Goal: Information Seeking & Learning: Find specific fact

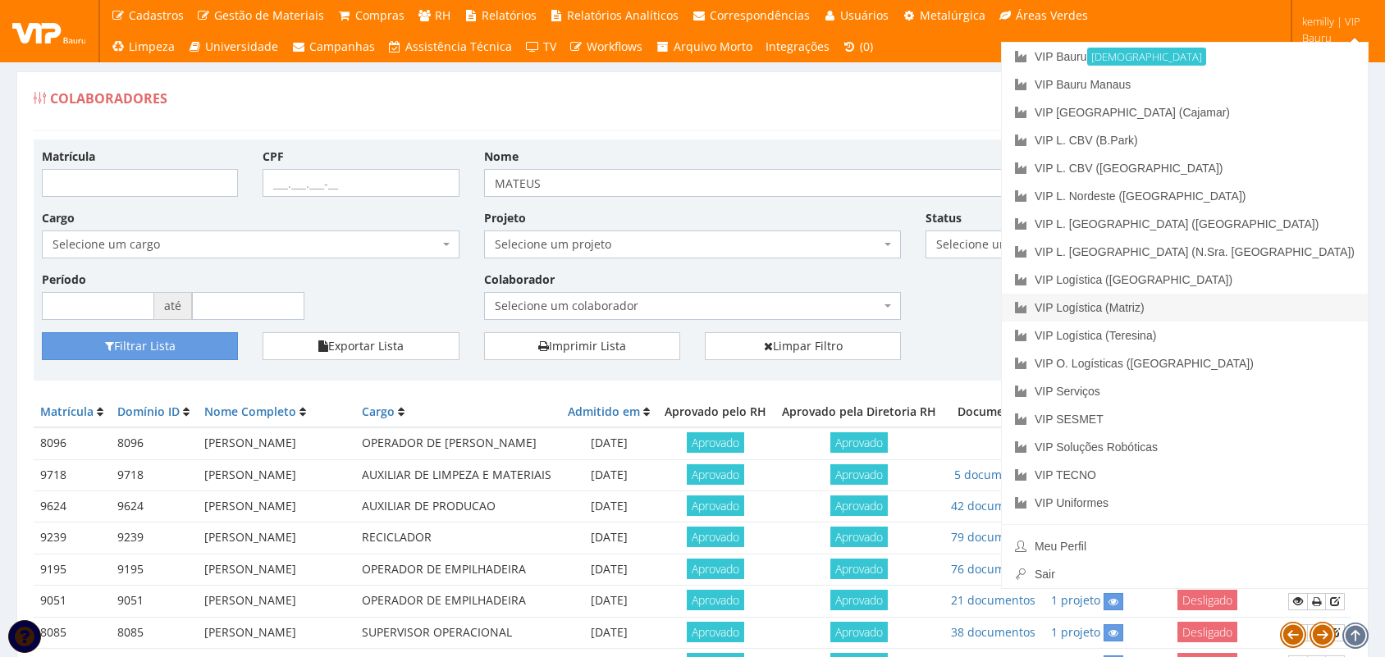
scroll to position [103, 0]
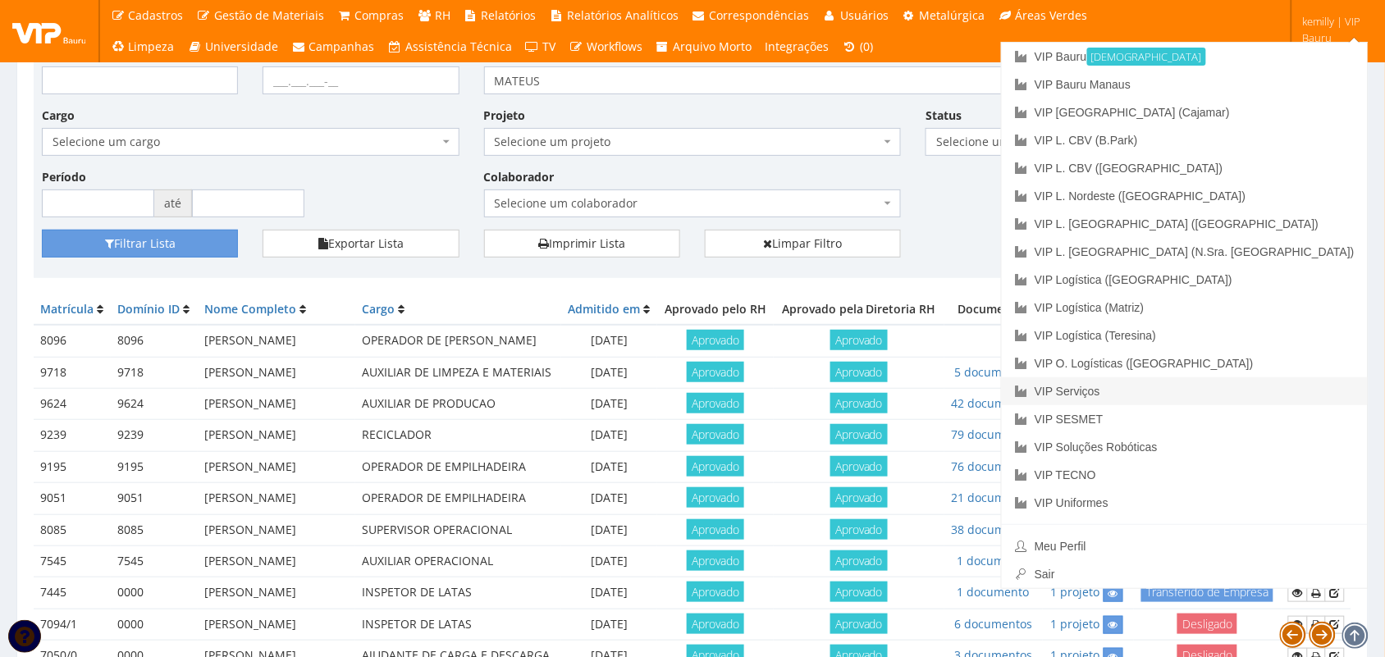
click at [1227, 392] on link "VIP Serviços" at bounding box center [1185, 391] width 366 height 28
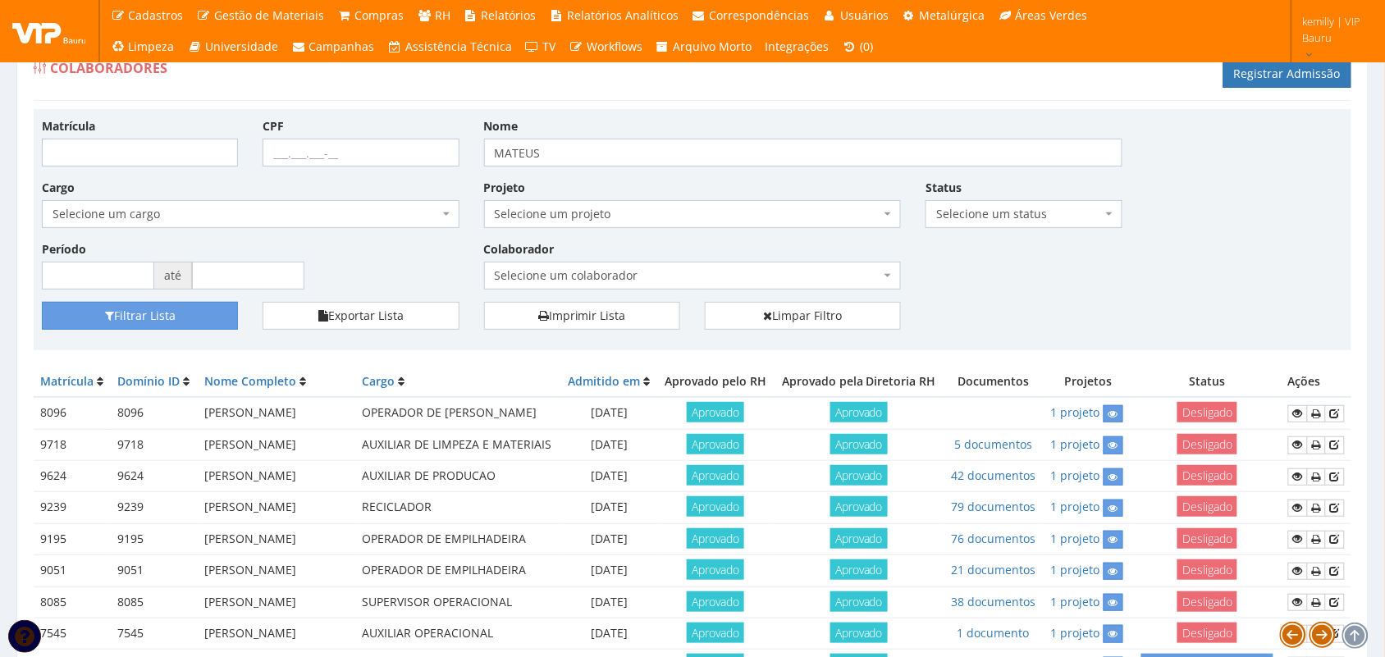
scroll to position [0, 0]
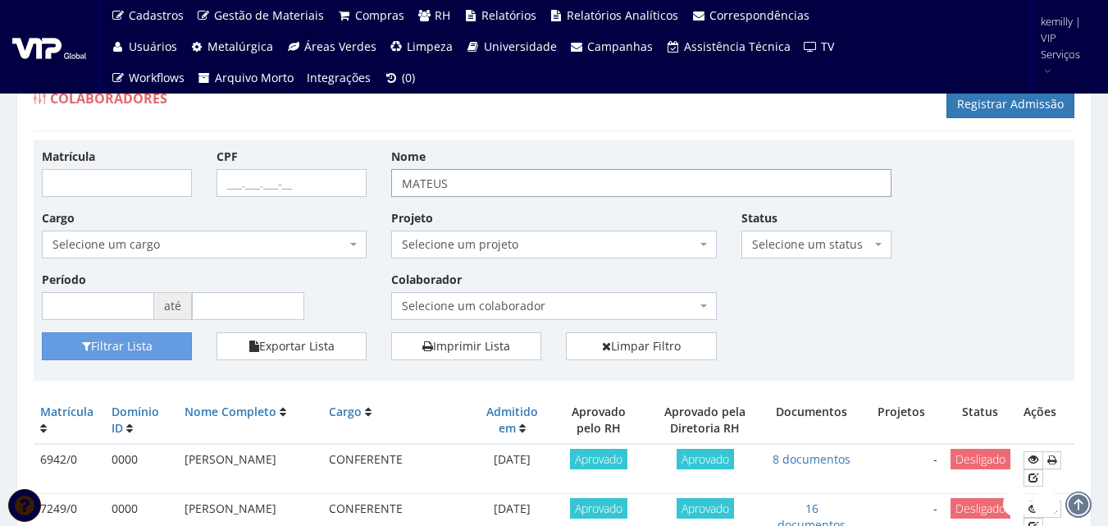
drag, startPoint x: 456, startPoint y: 182, endPoint x: 320, endPoint y: 176, distance: 136.3
click at [320, 176] on div "Matrícula CPF Nome MATEUS Cargo Selecione um cargo G0610 D0029 - 4110-05 - AGEN…" at bounding box center [554, 240] width 1049 height 185
type input "[PERSON_NAME]"
click at [42, 332] on button "Filtrar Lista" at bounding box center [117, 346] width 150 height 28
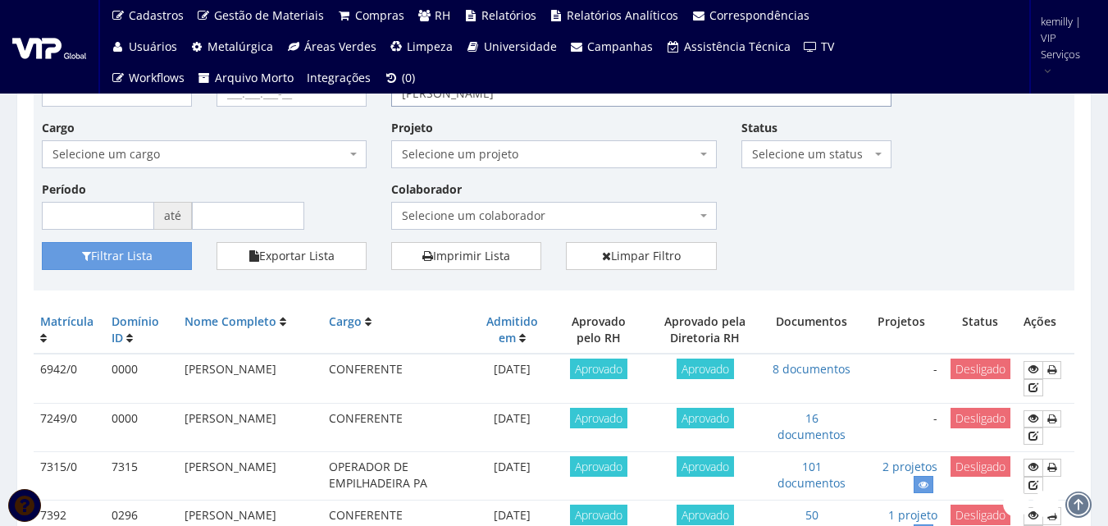
scroll to position [246, 0]
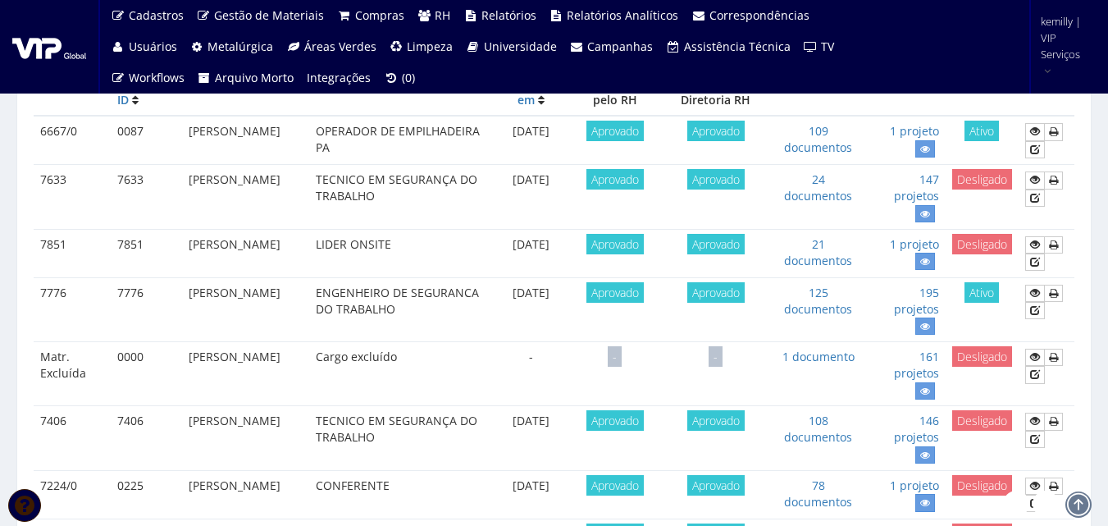
scroll to position [492, 0]
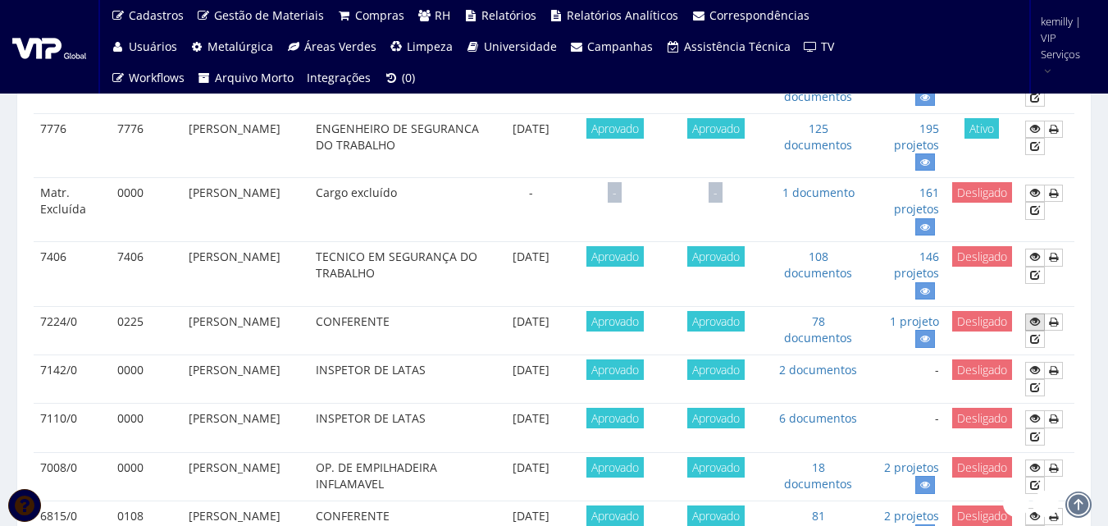
click at [1034, 326] on icon at bounding box center [1035, 321] width 10 height 11
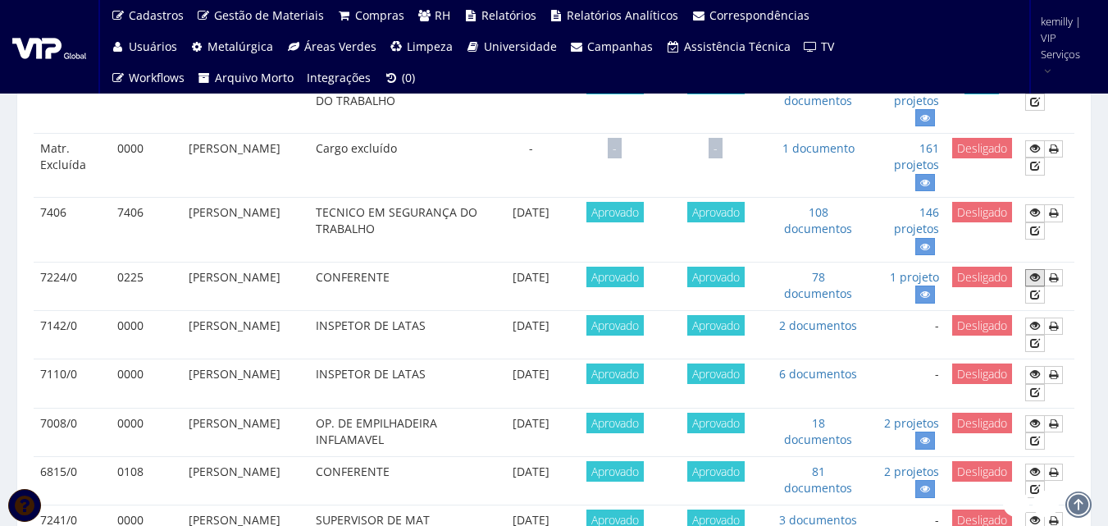
scroll to position [574, 0]
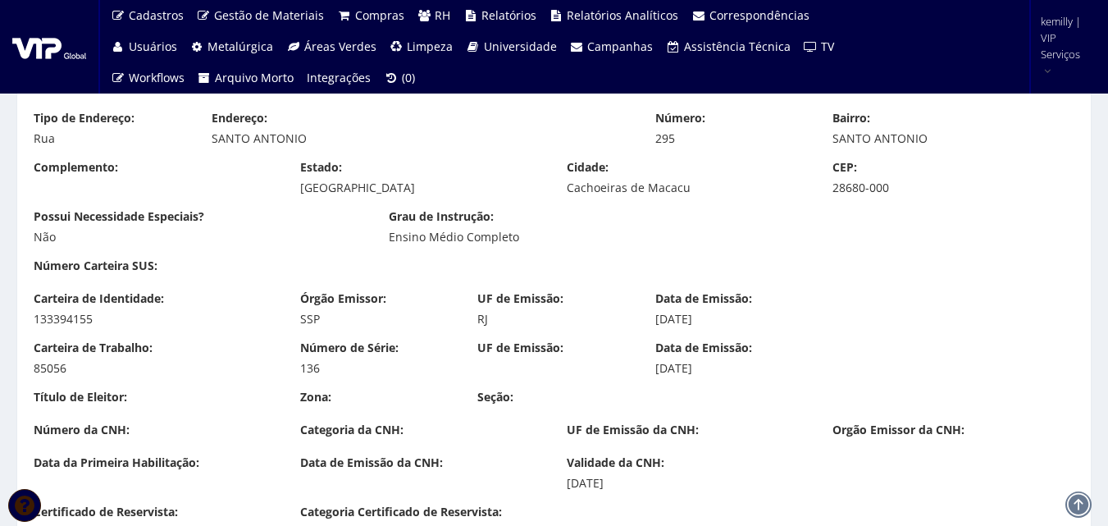
scroll to position [820, 0]
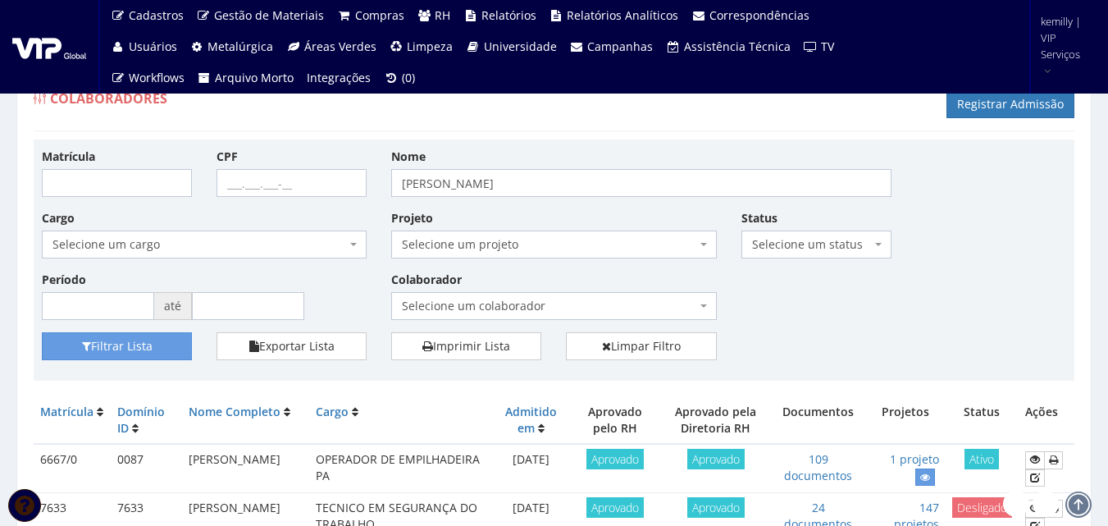
scroll to position [574, 0]
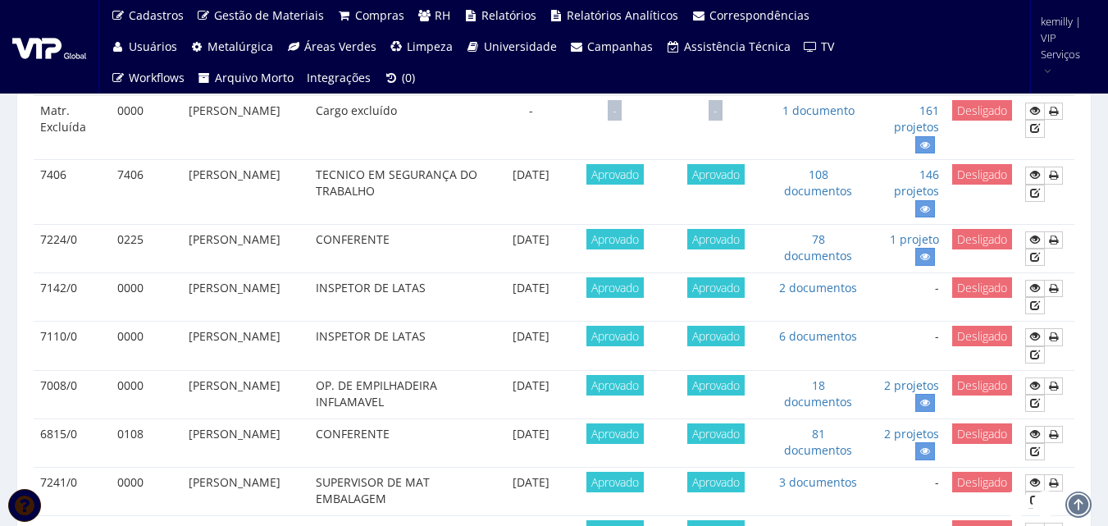
drag, startPoint x: 390, startPoint y: 194, endPoint x: 319, endPoint y: 180, distance: 71.9
click at [319, 180] on tr "7406 7406 [PERSON_NAME] TECNICO EM SEGURANÇA DO TRABALHO [DATE] Aprovado Aprova…" at bounding box center [554, 192] width 1041 height 64
click at [285, 205] on td "RODRIGO ADRIANO MARTINS" at bounding box center [245, 192] width 127 height 64
click at [309, 173] on td "RODRIGO ADRIANO MARTINS" at bounding box center [245, 192] width 127 height 64
click at [309, 173] on td "[PERSON_NAME]" at bounding box center [245, 192] width 127 height 64
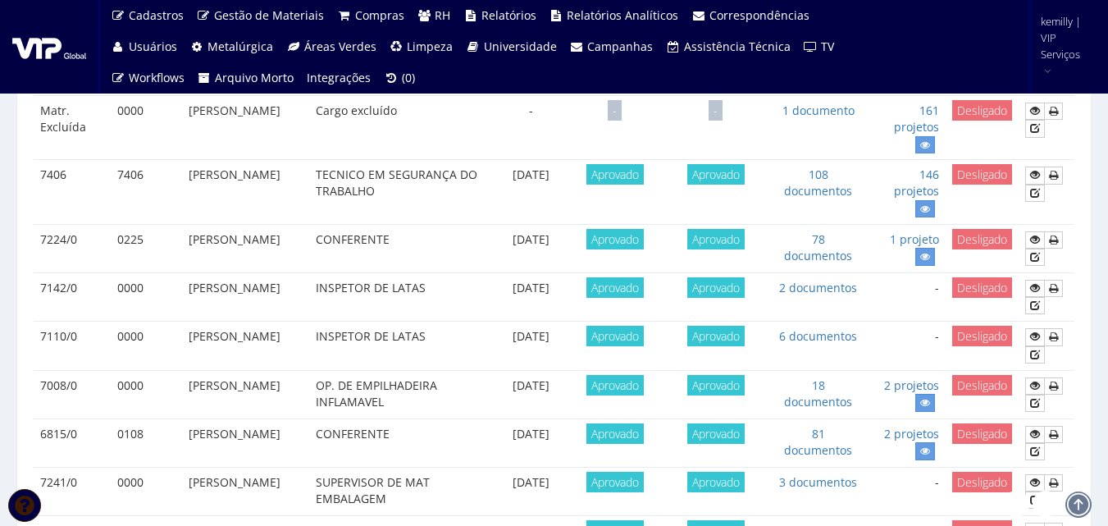
click at [339, 199] on td "TECNICO EM SEGURANÇA DO TRABALHO" at bounding box center [400, 192] width 183 height 64
click at [372, 172] on td "TECNICO EM SEGURANÇA DO TRABALHO" at bounding box center [400, 192] width 183 height 64
click at [368, 175] on td "TECNICO EM SEGURANÇA DO TRABALHO" at bounding box center [400, 192] width 183 height 64
click at [388, 193] on td "TECNICO EM SEGURANÇA DO TRABALHO" at bounding box center [400, 192] width 183 height 64
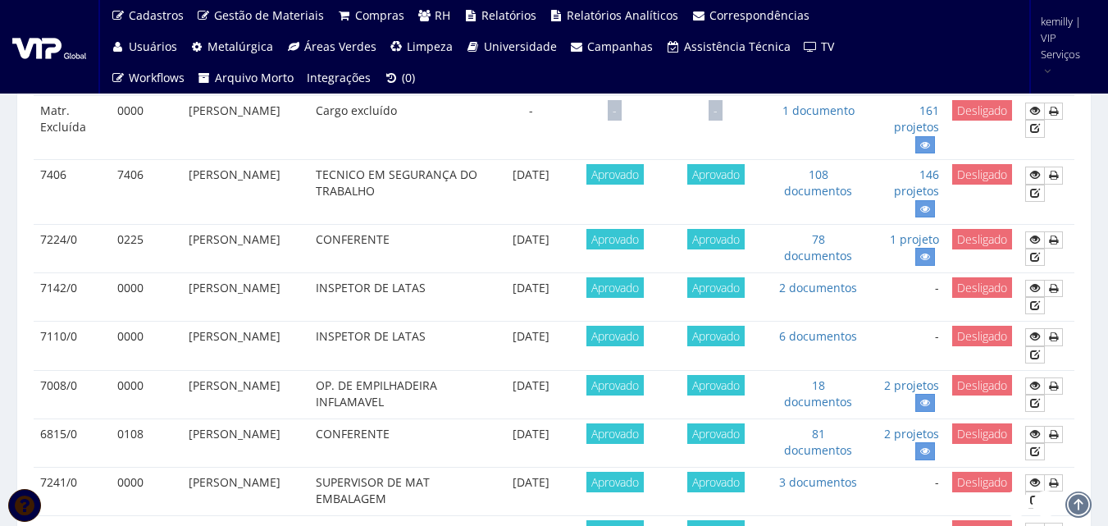
click at [386, 192] on td "TECNICO EM SEGURANÇA DO TRABALHO" at bounding box center [400, 192] width 183 height 64
click at [415, 200] on td "TECNICO EM SEGURANÇA DO TRABALHO" at bounding box center [400, 192] width 183 height 64
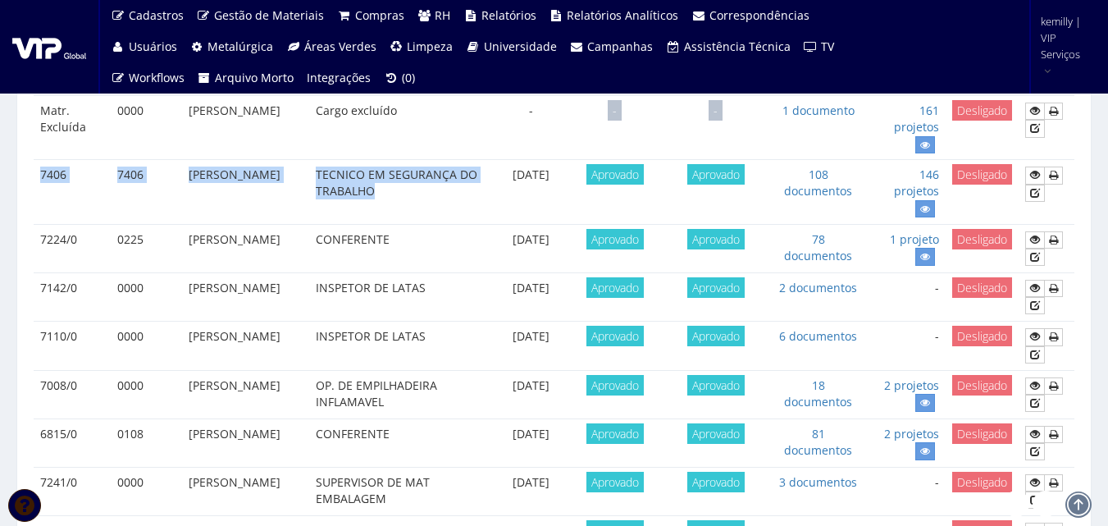
drag, startPoint x: 392, startPoint y: 190, endPoint x: 41, endPoint y: 177, distance: 351.4
click at [41, 177] on tr "7406 7406 RODRIGO ADRIANO MARTINS TECNICO EM SEGURANÇA DO TRABALHO 26/08/2019 A…" at bounding box center [554, 192] width 1041 height 64
click at [267, 203] on td "[PERSON_NAME]" at bounding box center [245, 192] width 127 height 64
click at [419, 199] on td "TECNICO EM SEGURANÇA DO TRABALHO" at bounding box center [400, 192] width 183 height 64
drag, startPoint x: 396, startPoint y: 192, endPoint x: 37, endPoint y: 176, distance: 359.7
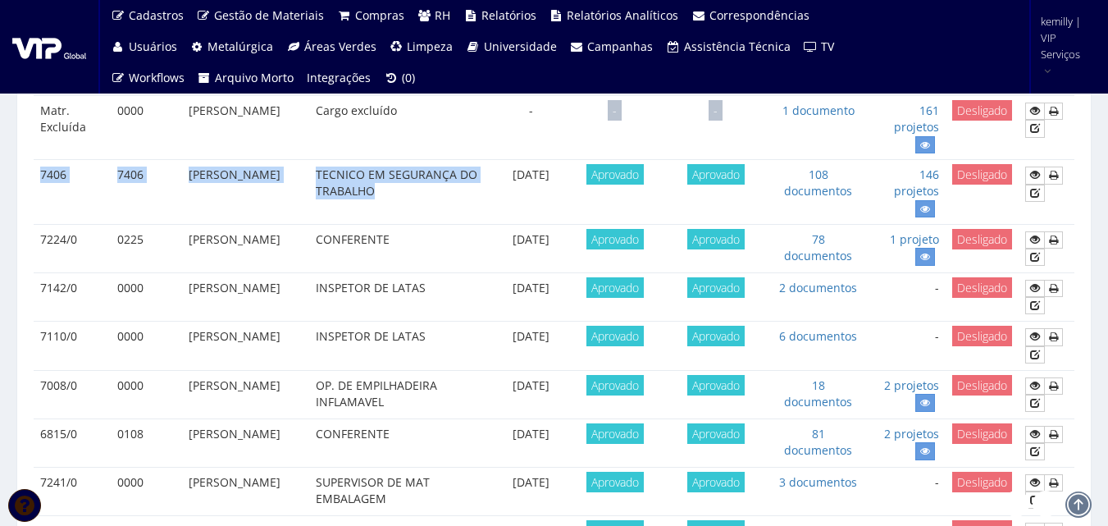
click at [37, 176] on tr "7406 7406 RODRIGO ADRIANO MARTINS TECNICO EM SEGURANÇA DO TRABALHO 26/08/2019 A…" at bounding box center [554, 192] width 1041 height 64
drag, startPoint x: 244, startPoint y: 302, endPoint x: 181, endPoint y: 242, distance: 86.4
click at [181, 242] on tbody "6667/0 0087 ORLANDO RODRIGO SALES OPERADOR DE EMPILHADEIRA PA 11/05/2015 Aprova…" at bounding box center [554, 354] width 1041 height 969
click at [239, 305] on td "[PERSON_NAME]" at bounding box center [245, 296] width 127 height 49
drag, startPoint x: 184, startPoint y: 235, endPoint x: 267, endPoint y: 308, distance: 111.6
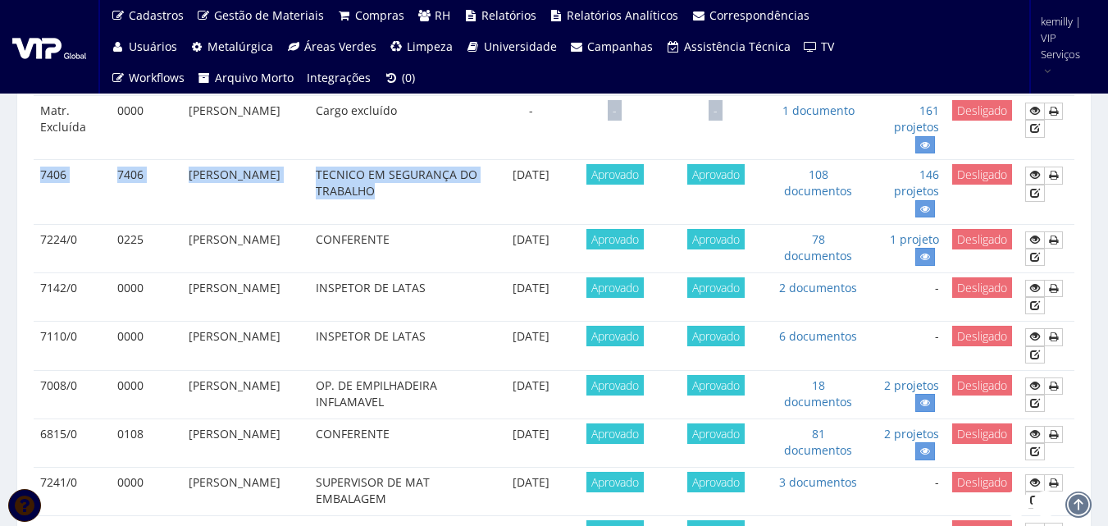
click at [267, 308] on tbody "6667/0 0087 ORLANDO RODRIGO SALES OPERADOR DE EMPILHADEIRA PA 11/05/2015 Aprova…" at bounding box center [554, 354] width 1041 height 969
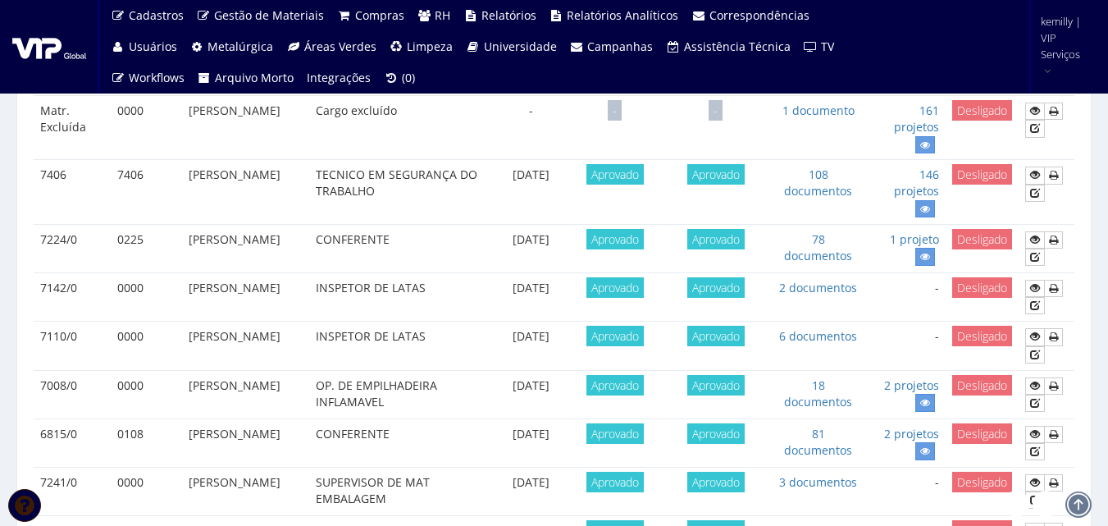
click at [511, 278] on td "[DATE]" at bounding box center [531, 296] width 78 height 49
drag, startPoint x: 507, startPoint y: 285, endPoint x: 577, endPoint y: 283, distance: 69.8
click at [577, 283] on tr "7142/0 0000 RODRIGO AUGUSTO DE OLIVEIRA INSPETOR DE LATAS 05/02/2018 Aprovado A…" at bounding box center [554, 296] width 1041 height 49
drag, startPoint x: 267, startPoint y: 307, endPoint x: 179, endPoint y: 243, distance: 109.3
click at [179, 243] on tbody "6667/0 0087 ORLANDO RODRIGO SALES OPERADOR DE EMPILHADEIRA PA 11/05/2015 Aprova…" at bounding box center [554, 354] width 1041 height 969
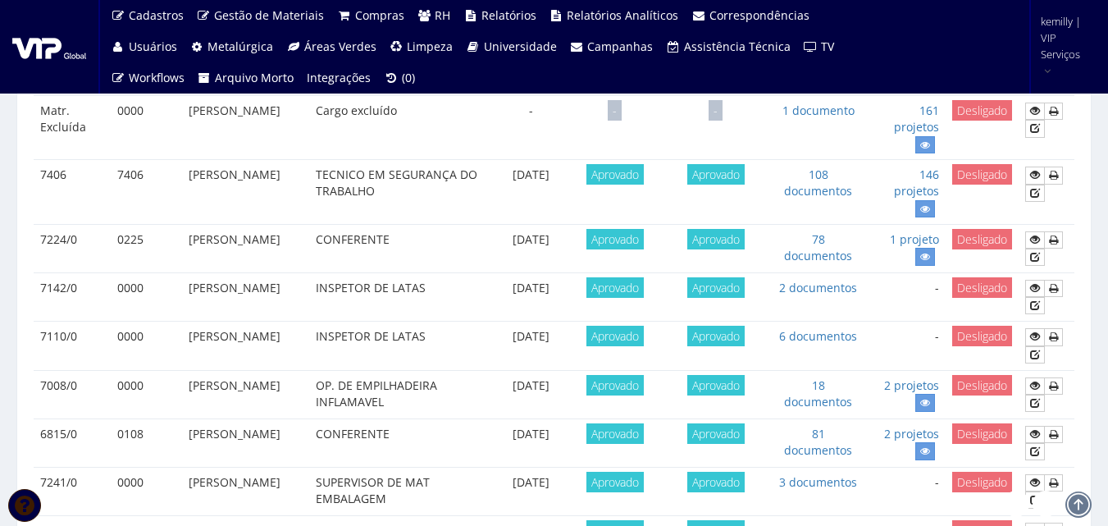
click at [266, 298] on td "[PERSON_NAME]" at bounding box center [245, 296] width 127 height 49
drag, startPoint x: 263, startPoint y: 312, endPoint x: 300, endPoint y: 310, distance: 37.8
click at [261, 292] on td "[PERSON_NAME]" at bounding box center [245, 296] width 127 height 49
click at [306, 323] on td "[PERSON_NAME]" at bounding box center [245, 346] width 127 height 49
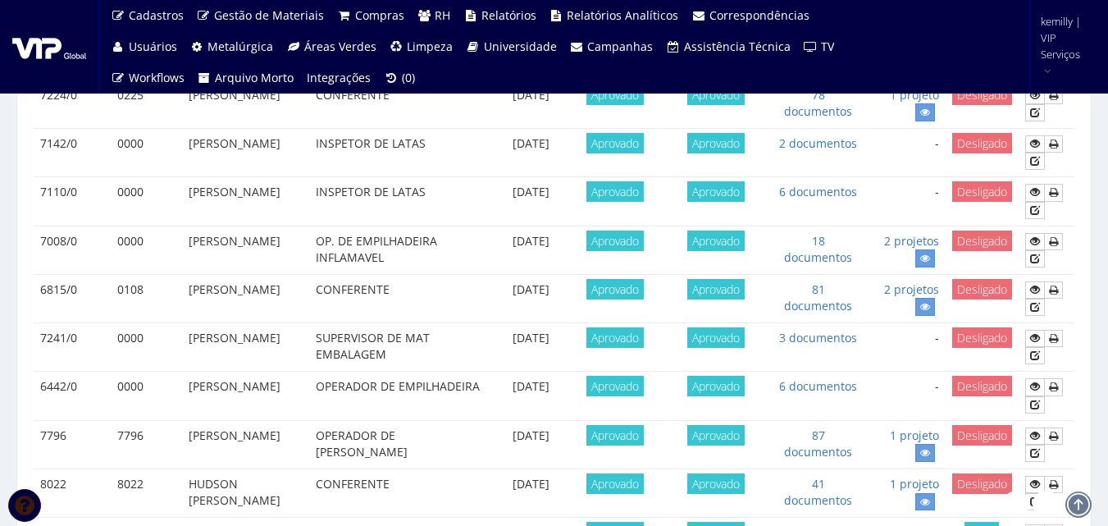
scroll to position [800, 0]
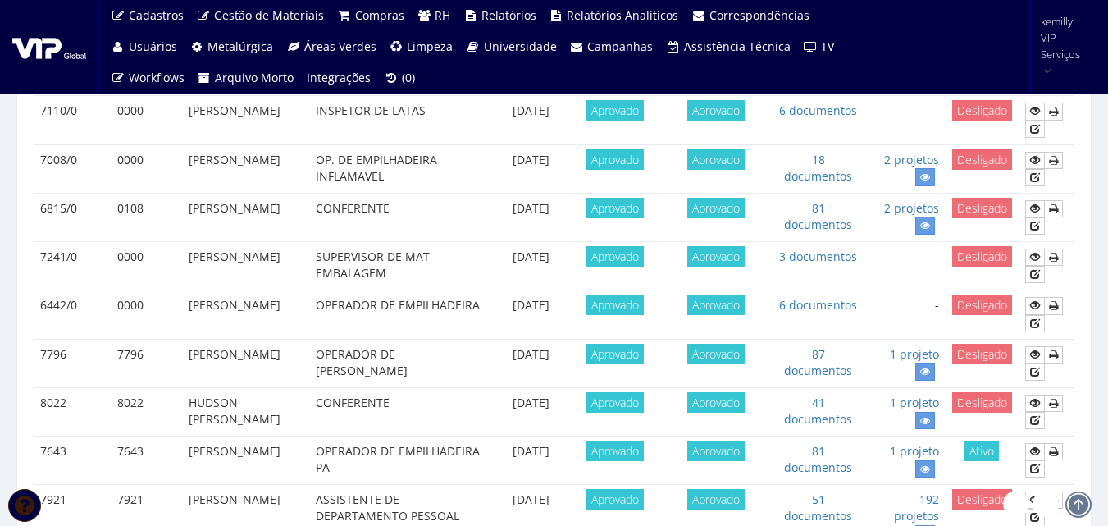
drag, startPoint x: 493, startPoint y: 468, endPoint x: 486, endPoint y: 445, distance: 24.9
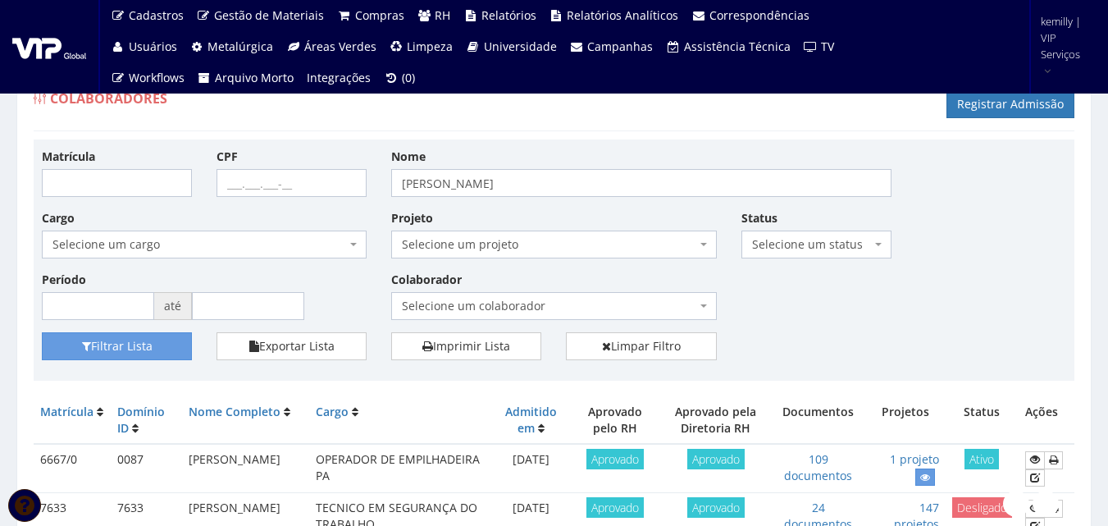
scroll to position [82, 0]
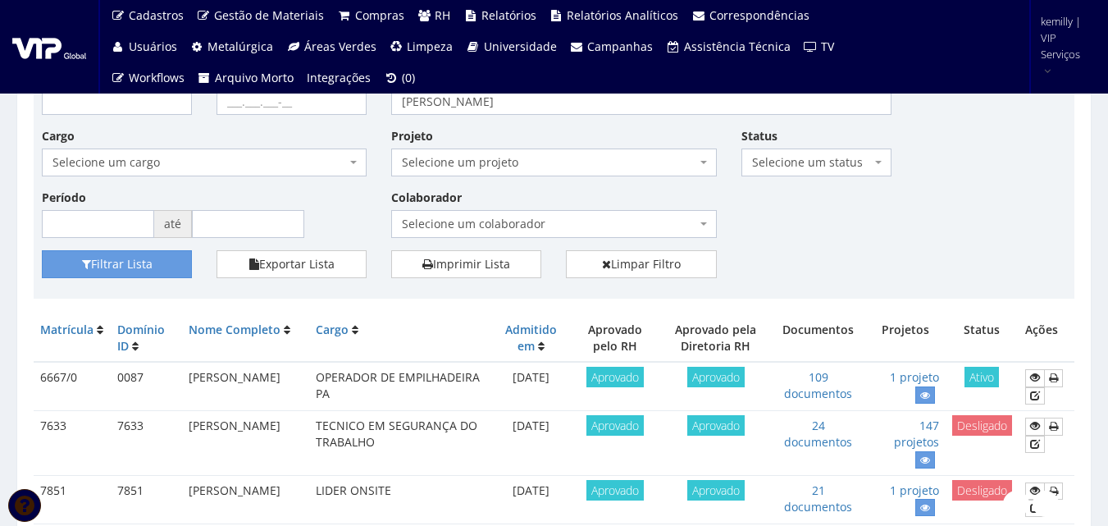
drag, startPoint x: 208, startPoint y: 441, endPoint x: 35, endPoint y: 428, distance: 172.8
click at [35, 428] on tr "7633 7633 RODRIGO CARNEIRO LIMA TECNICO EM SEGURANÇA DO TRABALHO 20/04/2021 Apr…" at bounding box center [554, 443] width 1041 height 64
click at [37, 436] on td "7633" at bounding box center [72, 443] width 77 height 64
drag, startPoint x: 52, startPoint y: 445, endPoint x: 40, endPoint y: 437, distance: 13.7
click at [51, 445] on td "7633" at bounding box center [72, 443] width 77 height 64
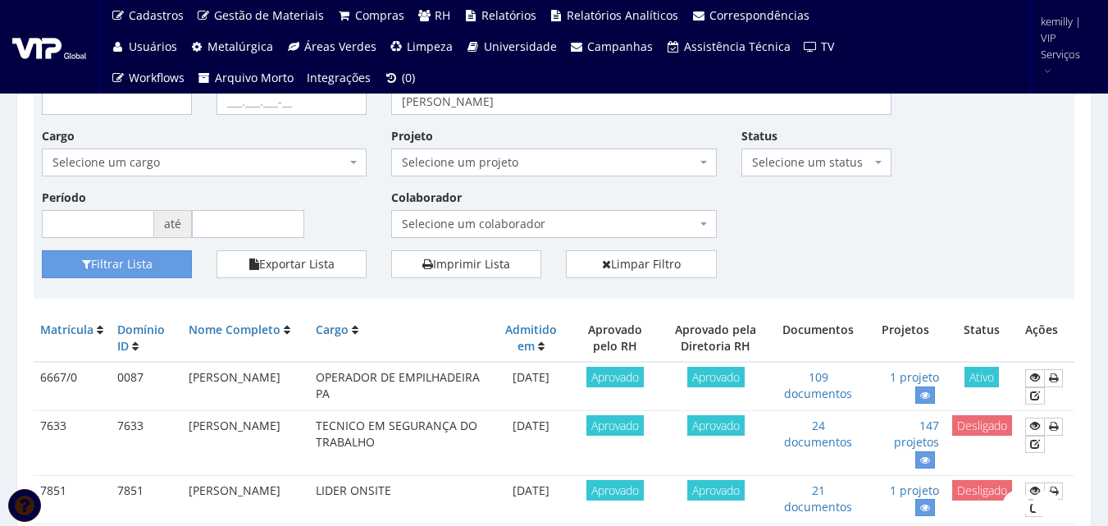
drag, startPoint x: 38, startPoint y: 434, endPoint x: 89, endPoint y: 443, distance: 51.7
click at [39, 436] on td "7633" at bounding box center [72, 443] width 77 height 64
click at [93, 439] on td "7633" at bounding box center [72, 443] width 77 height 64
click at [101, 433] on td "7633" at bounding box center [72, 443] width 77 height 64
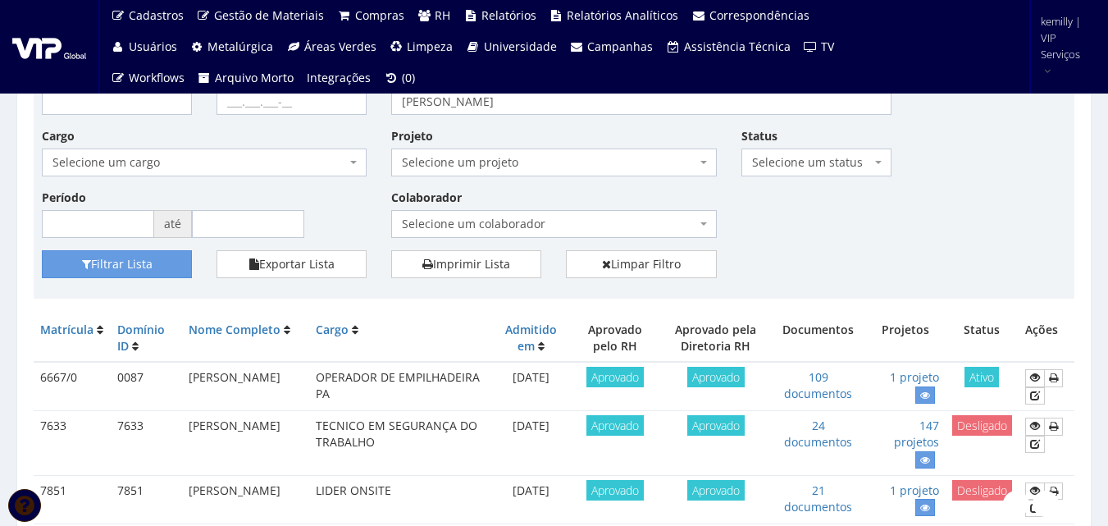
click at [204, 425] on td "[PERSON_NAME]" at bounding box center [245, 443] width 127 height 64
click at [47, 428] on td "7633" at bounding box center [72, 443] width 77 height 64
click at [159, 427] on td "7633" at bounding box center [146, 443] width 71 height 64
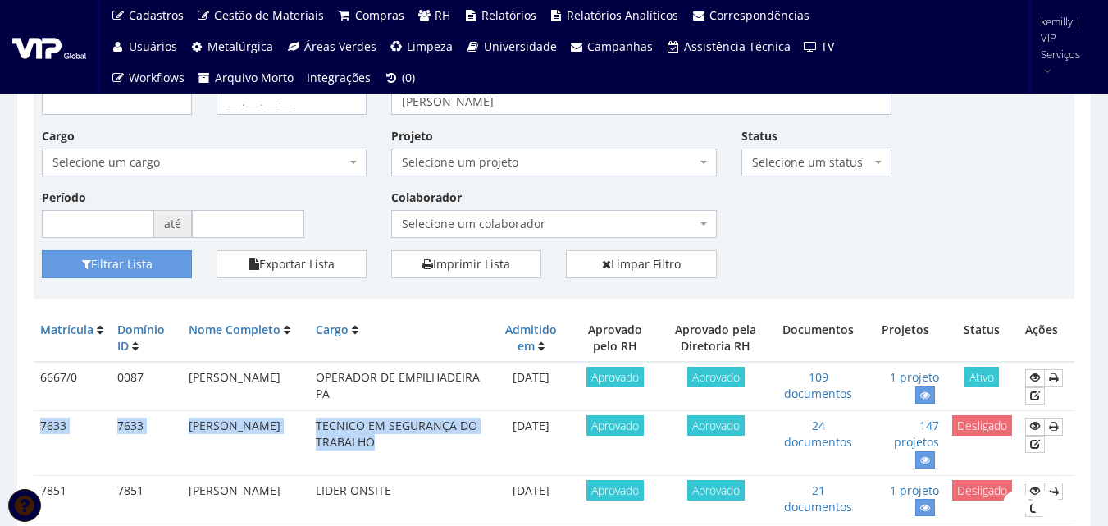
drag, startPoint x: 37, startPoint y: 425, endPoint x: 423, endPoint y: 437, distance: 386.6
click at [423, 437] on tr "7633 7633 RODRIGO CARNEIRO LIMA TECNICO EM SEGURANÇA DO TRABALHO 20/04/2021 Apr…" at bounding box center [554, 443] width 1041 height 64
click at [416, 462] on td "TECNICO EM SEGURANÇA DO TRABALHO" at bounding box center [400, 443] width 183 height 64
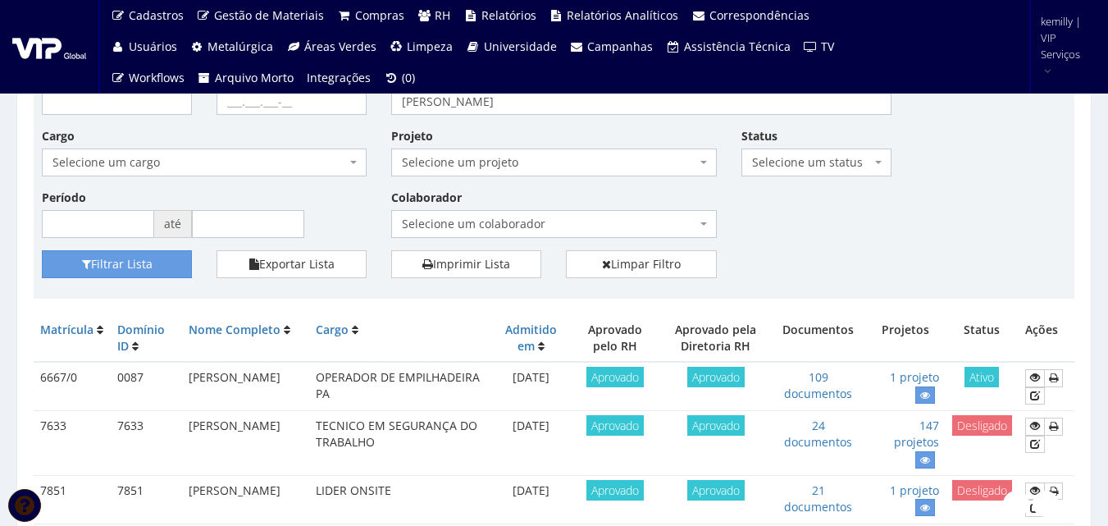
click at [856, 266] on div "Filtrar Lista Exportar Lista Imprimir Lista Limpar Filtro" at bounding box center [554, 270] width 1049 height 40
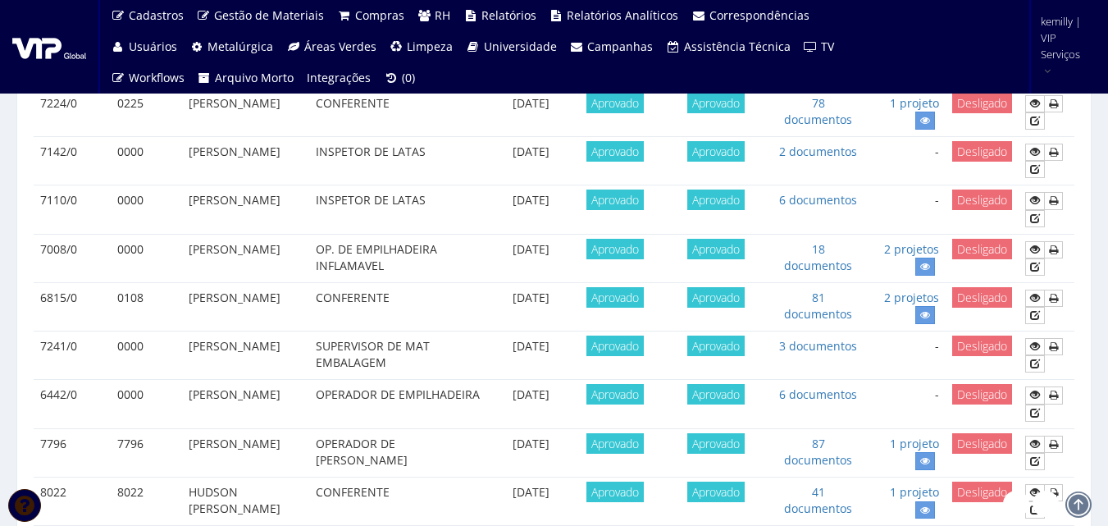
scroll to position [0, 0]
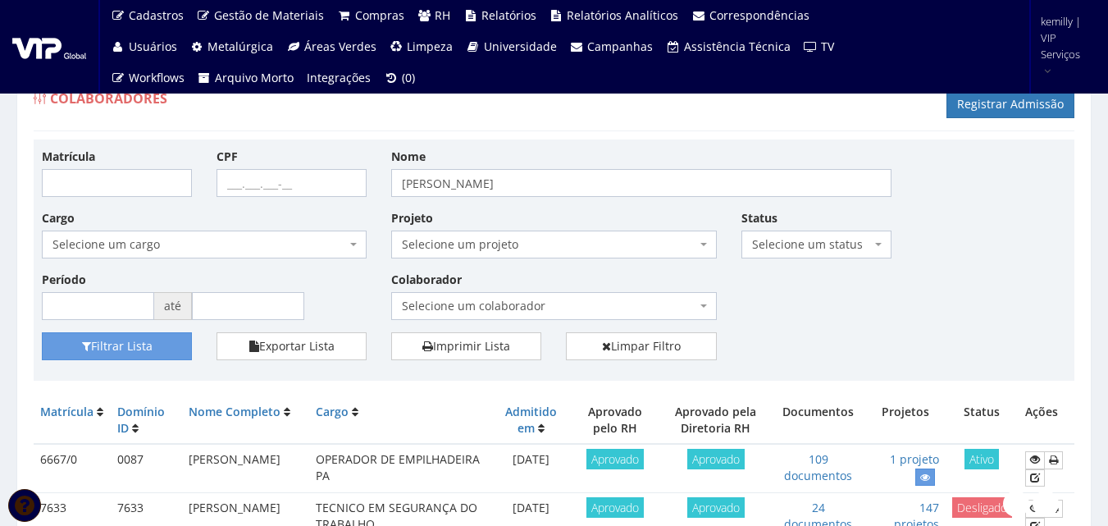
click at [841, 329] on div "Matrícula CPF Nome RODRIGO Cargo Selecione um cargo G0610 D0029 - 4110-05 - AGE…" at bounding box center [554, 240] width 1049 height 185
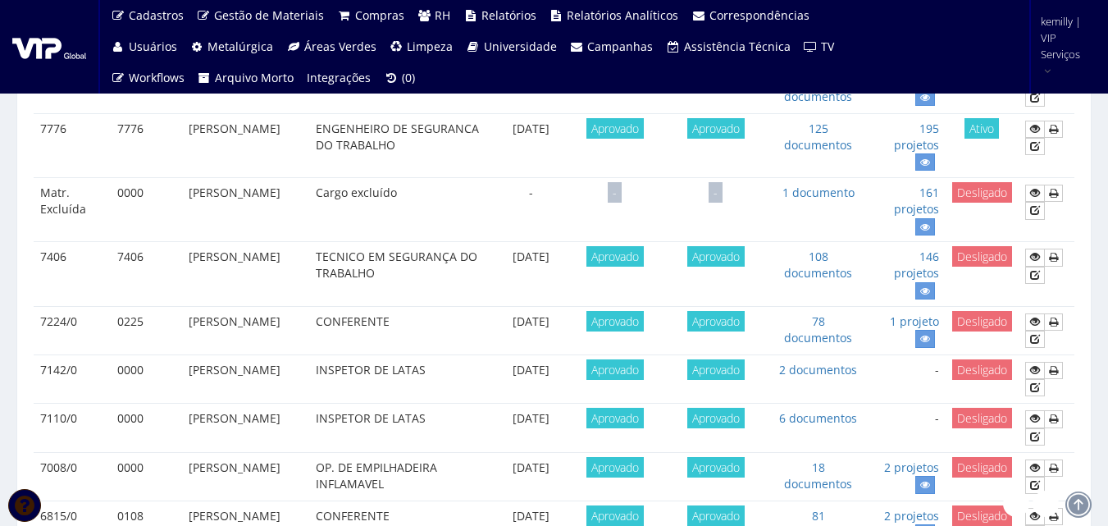
scroll to position [656, 0]
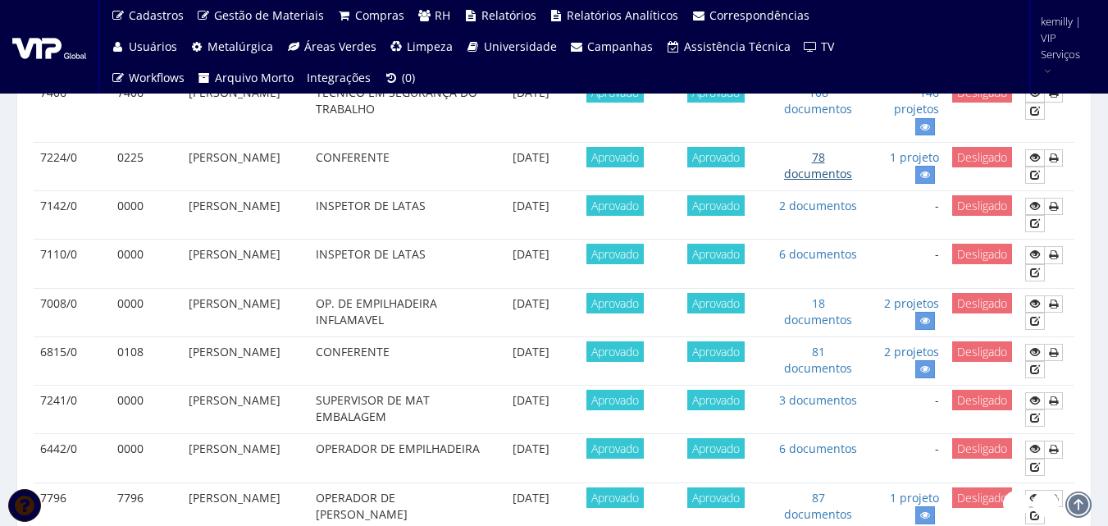
click at [820, 169] on link "78 documentos" at bounding box center [818, 165] width 68 height 32
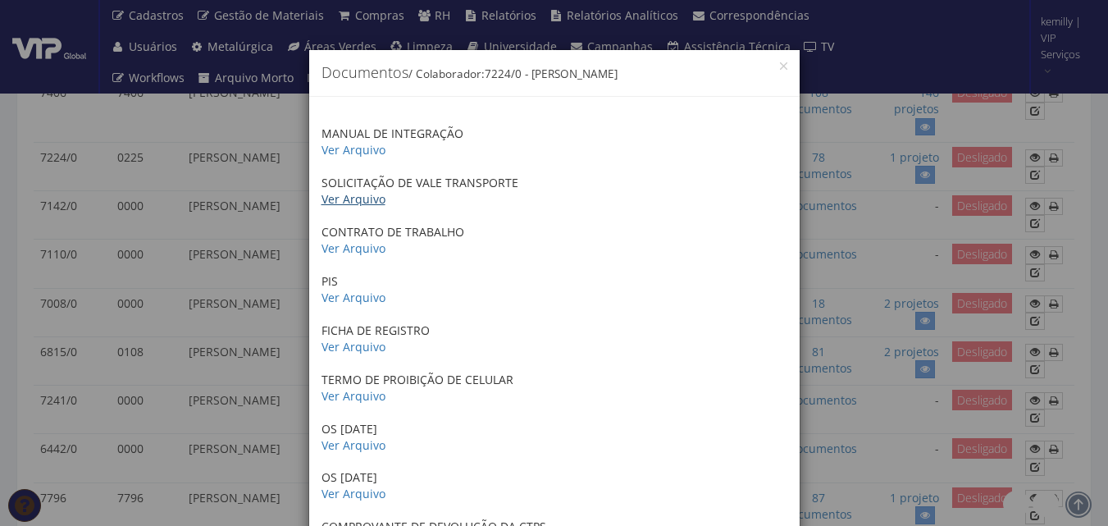
click at [356, 199] on link "Ver Arquivo" at bounding box center [354, 199] width 64 height 16
click at [325, 250] on link "Ver Arquivo" at bounding box center [354, 248] width 64 height 16
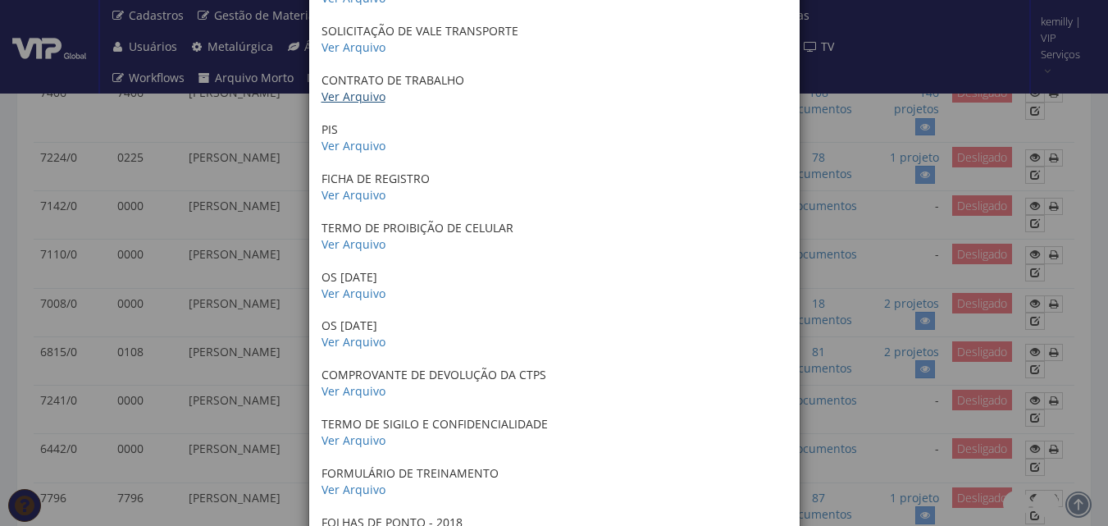
scroll to position [164, 0]
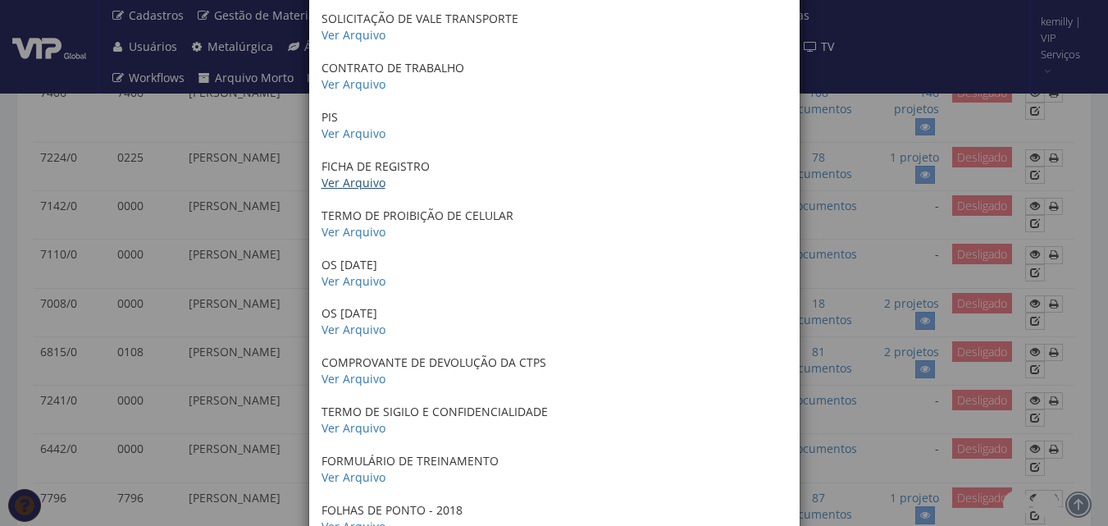
click at [361, 185] on link "Ver Arquivo" at bounding box center [354, 183] width 64 height 16
click at [348, 232] on link "Ver Arquivo" at bounding box center [354, 232] width 64 height 16
click at [357, 285] on link "Ver Arquivo" at bounding box center [354, 281] width 64 height 16
click at [333, 333] on link "Ver Arquivo" at bounding box center [354, 330] width 64 height 16
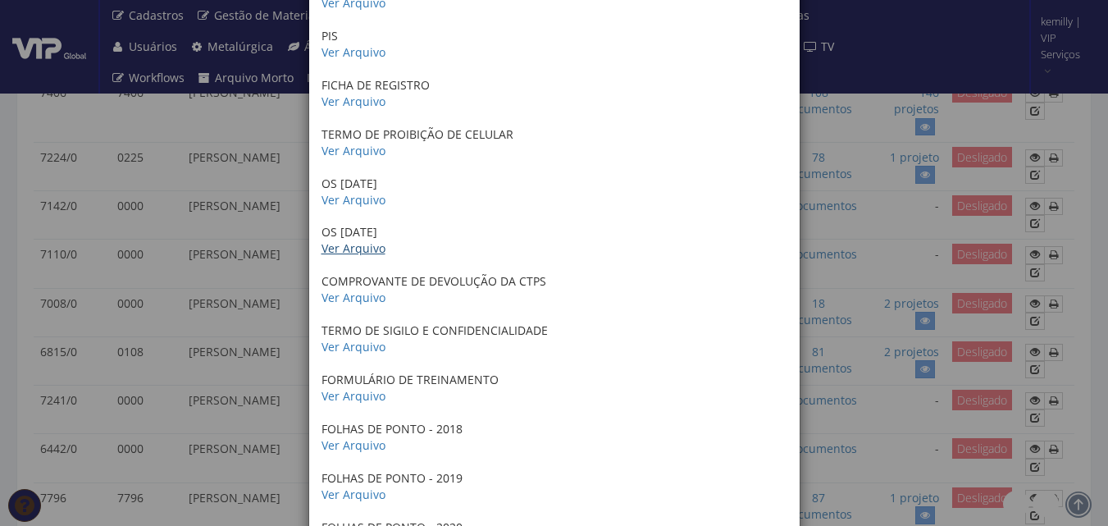
scroll to position [246, 0]
click at [345, 300] on link "Ver Arquivo" at bounding box center [354, 297] width 64 height 16
click at [357, 338] on link "Ver Arquivo" at bounding box center [354, 346] width 64 height 16
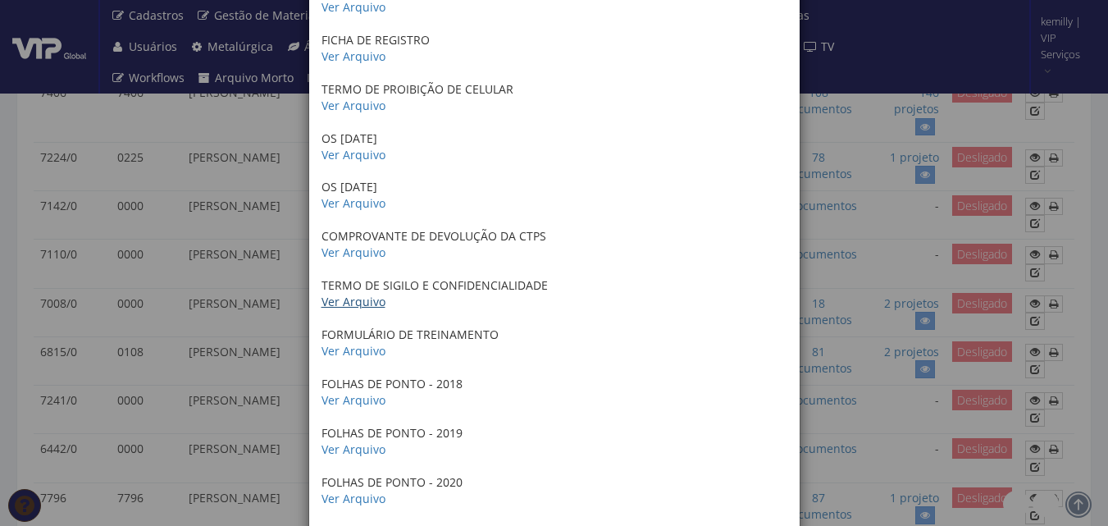
scroll to position [328, 0]
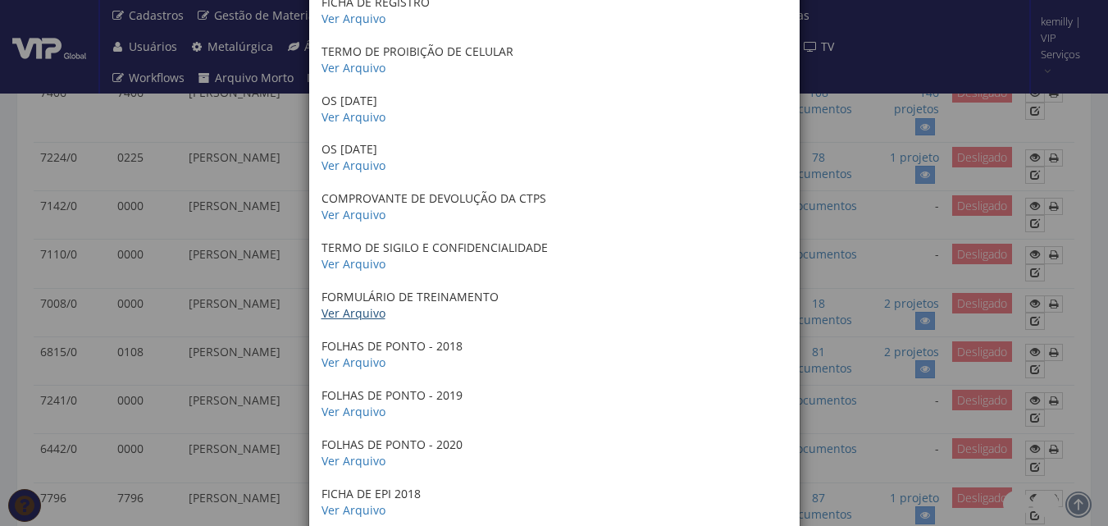
click at [351, 314] on link "Ver Arquivo" at bounding box center [354, 313] width 64 height 16
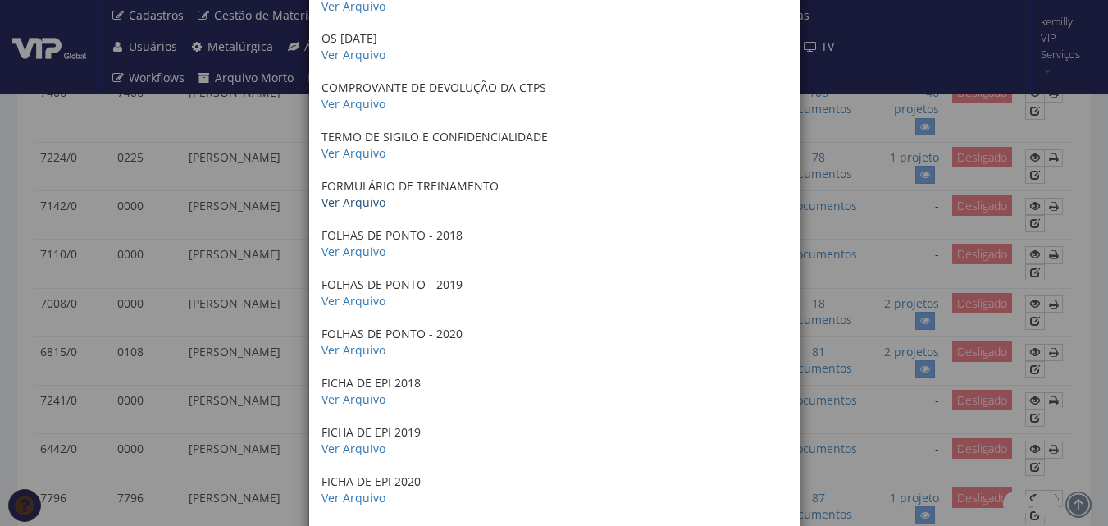
scroll to position [492, 0]
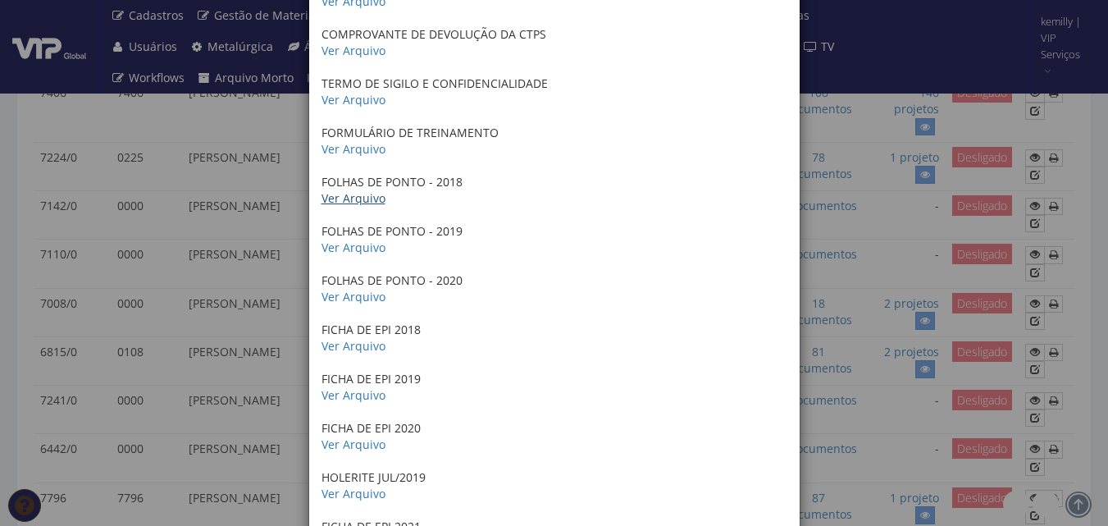
click at [363, 199] on link "Ver Arquivo" at bounding box center [354, 198] width 64 height 16
click at [354, 247] on link "Ver Arquivo" at bounding box center [354, 248] width 64 height 16
click at [357, 295] on link "Ver Arquivo" at bounding box center [354, 297] width 64 height 16
click at [346, 348] on link "Ver Arquivo" at bounding box center [354, 346] width 64 height 16
click at [358, 393] on link "Ver Arquivo" at bounding box center [354, 395] width 64 height 16
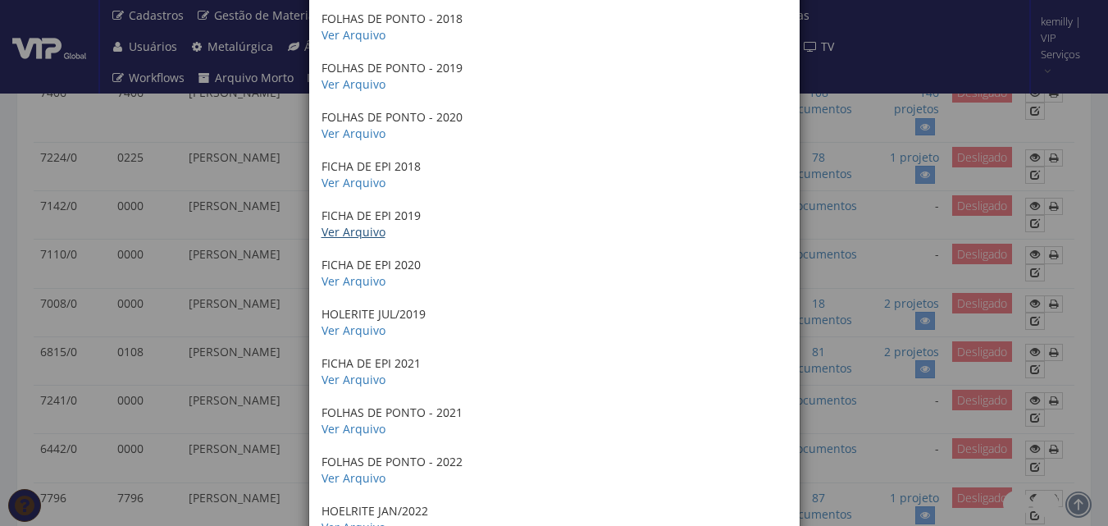
scroll to position [656, 0]
click at [353, 280] on link "Ver Arquivo" at bounding box center [354, 280] width 64 height 16
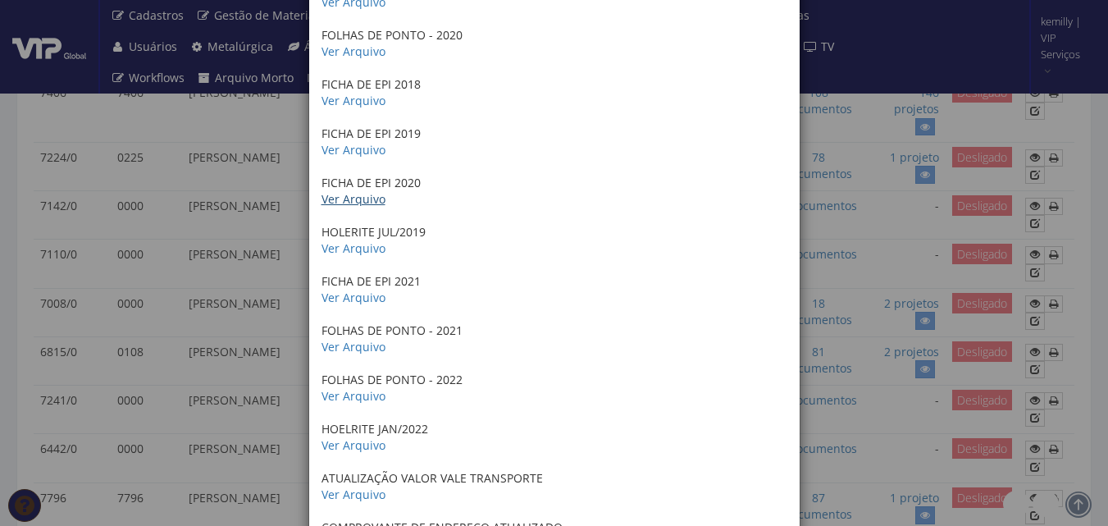
scroll to position [738, 0]
click at [348, 245] on link "Ver Arquivo" at bounding box center [354, 248] width 64 height 16
click at [348, 292] on link "Ver Arquivo" at bounding box center [354, 297] width 64 height 16
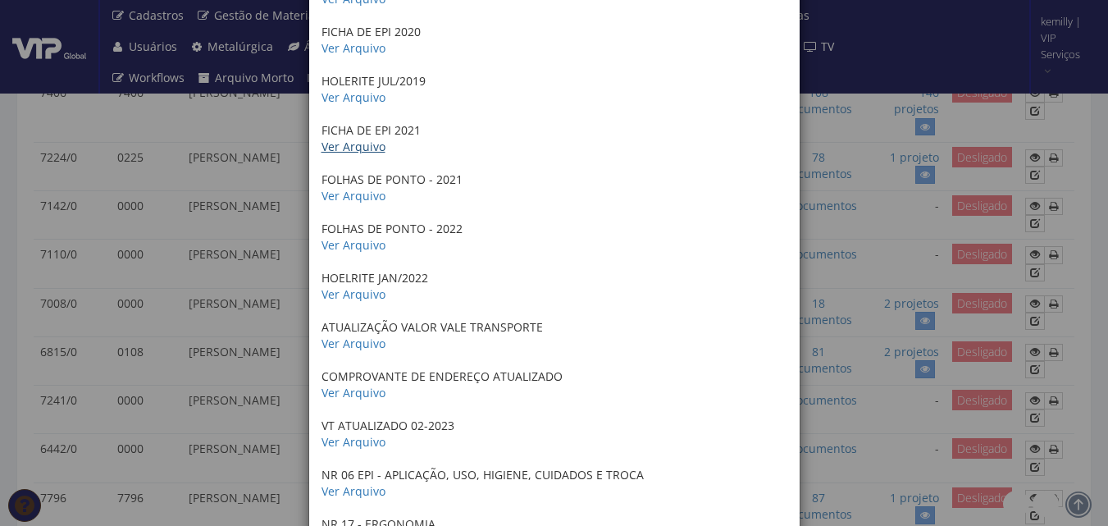
scroll to position [902, 0]
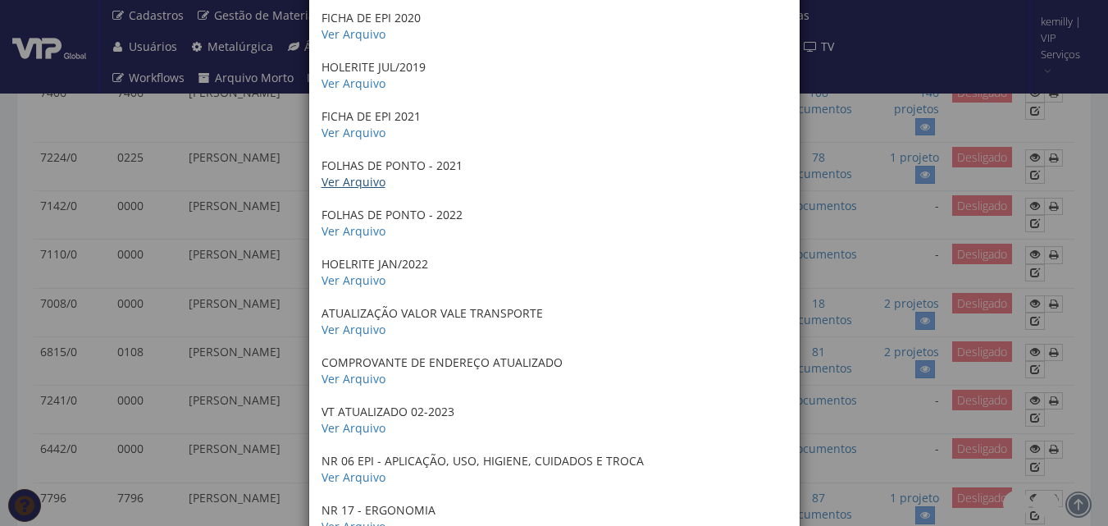
click at [358, 178] on link "Ver Arquivo" at bounding box center [354, 182] width 64 height 16
click at [370, 231] on link "Ver Arquivo" at bounding box center [354, 231] width 64 height 16
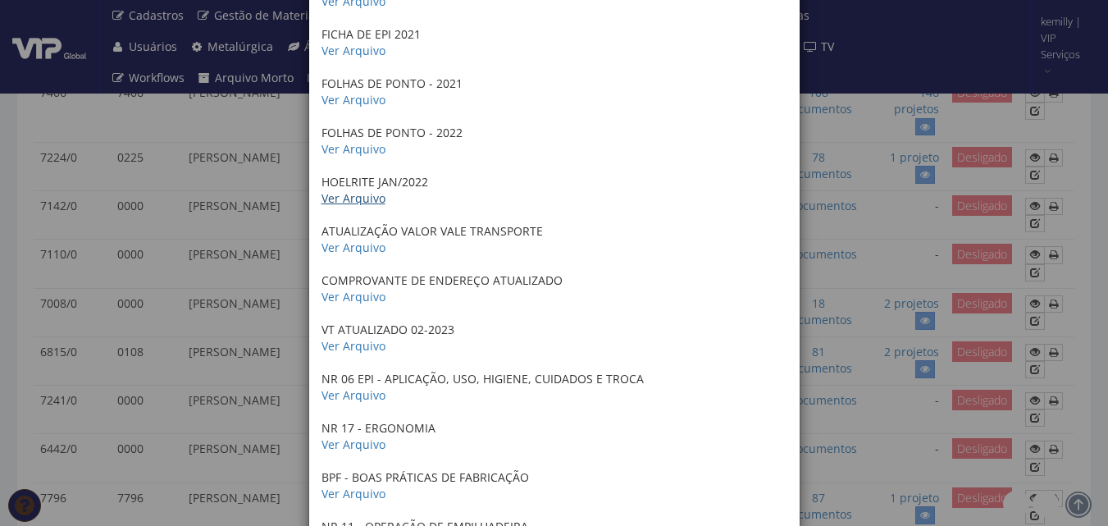
click at [359, 203] on link "Ver Arquivo" at bounding box center [354, 198] width 64 height 16
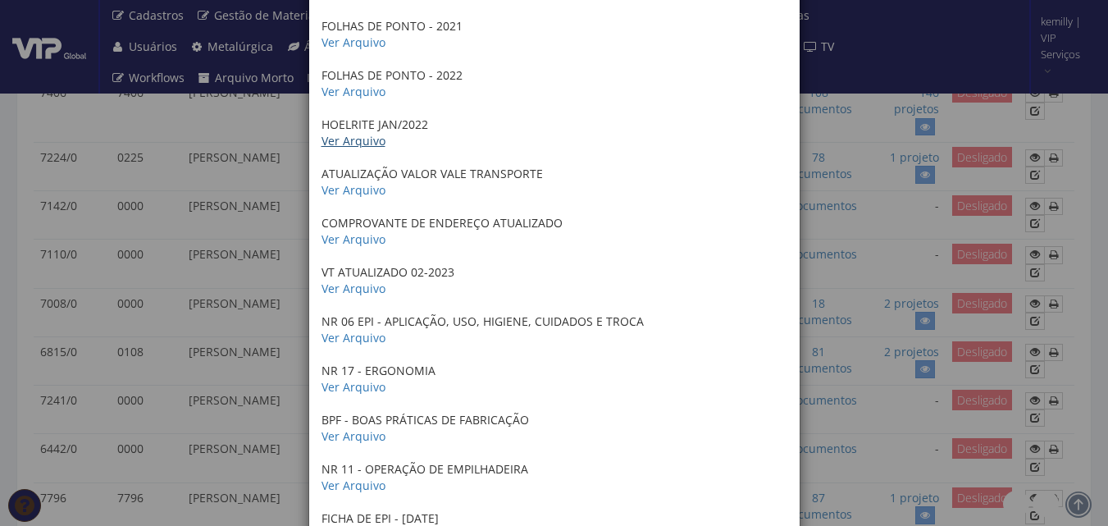
scroll to position [1066, 0]
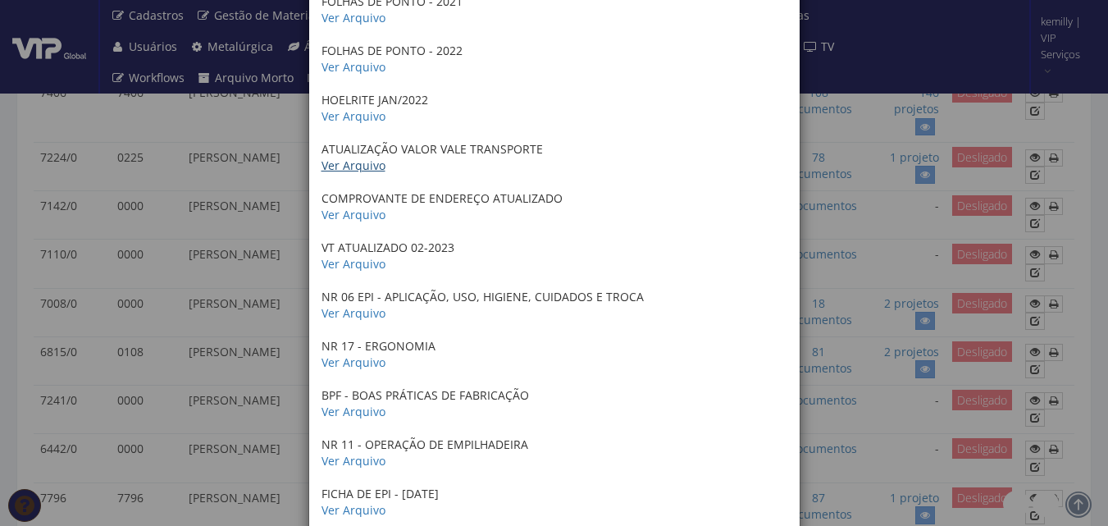
click at [354, 162] on link "Ver Arquivo" at bounding box center [354, 166] width 64 height 16
click at [346, 263] on link "Ver Arquivo" at bounding box center [354, 264] width 64 height 16
click at [354, 317] on link "Ver Arquivo" at bounding box center [354, 313] width 64 height 16
click at [356, 358] on link "Ver Arquivo" at bounding box center [354, 362] width 64 height 16
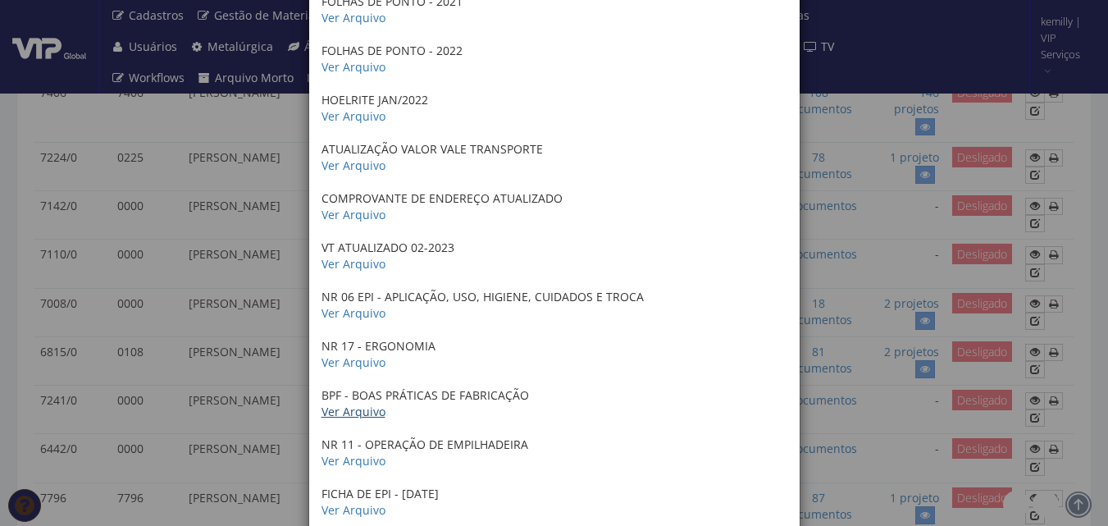
click at [360, 418] on link "Ver Arquivo" at bounding box center [354, 412] width 64 height 16
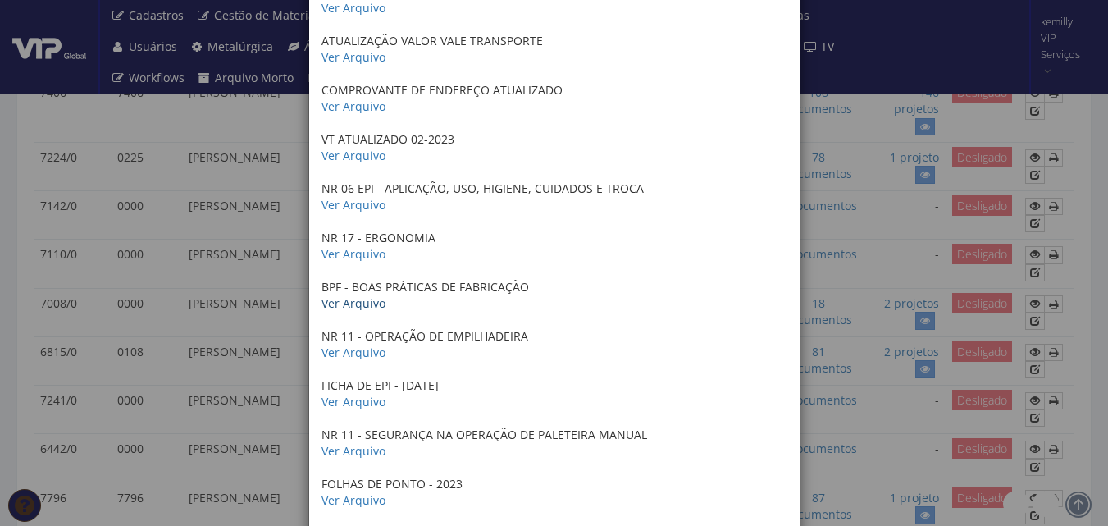
scroll to position [1313, 0]
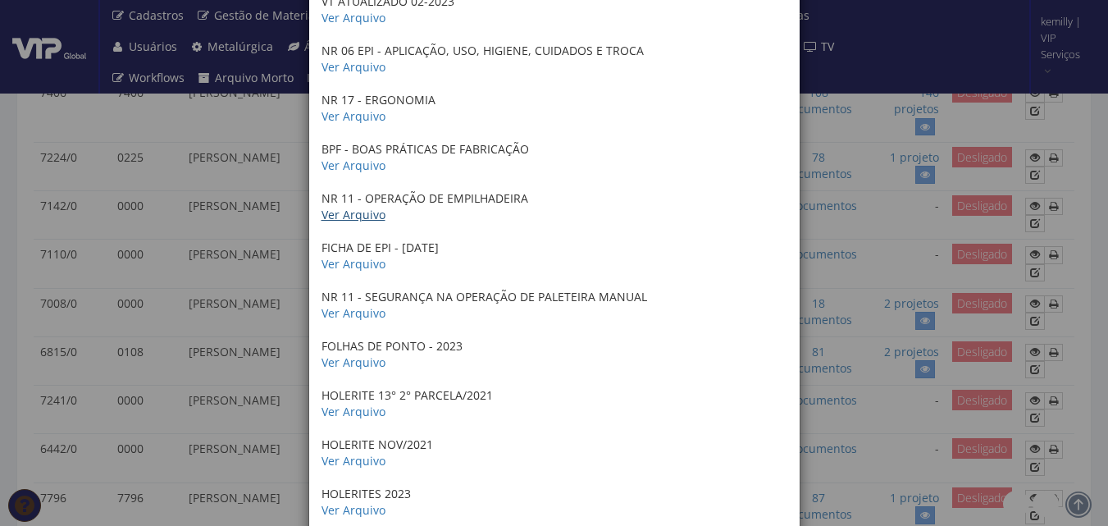
click at [356, 212] on link "Ver Arquivo" at bounding box center [354, 215] width 64 height 16
click at [350, 260] on link "Ver Arquivo" at bounding box center [354, 264] width 64 height 16
click at [360, 314] on link "Ver Arquivo" at bounding box center [354, 313] width 64 height 16
click at [354, 364] on link "Ver Arquivo" at bounding box center [354, 362] width 64 height 16
click at [352, 418] on link "Ver Arquivo" at bounding box center [354, 412] width 64 height 16
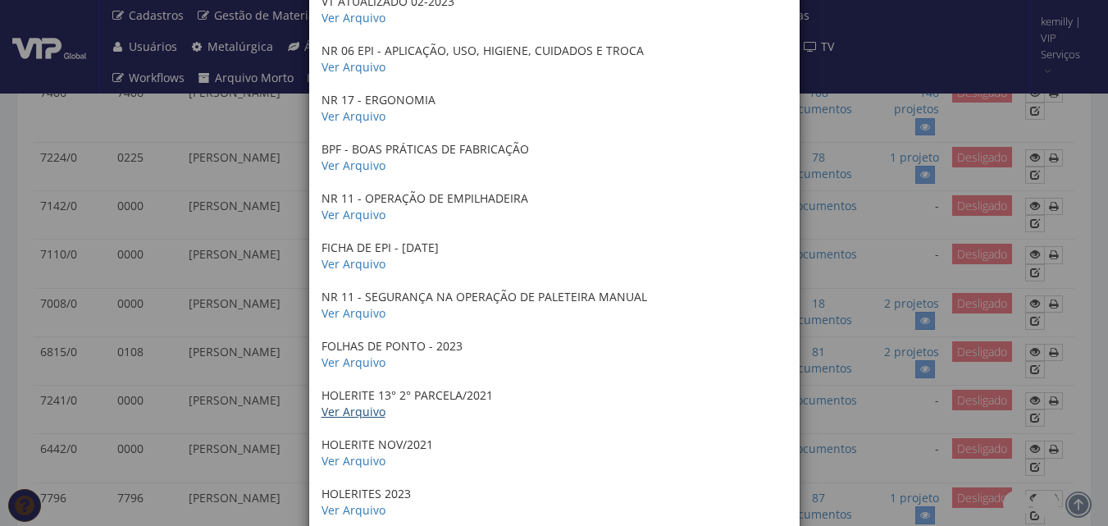
scroll to position [1559, 0]
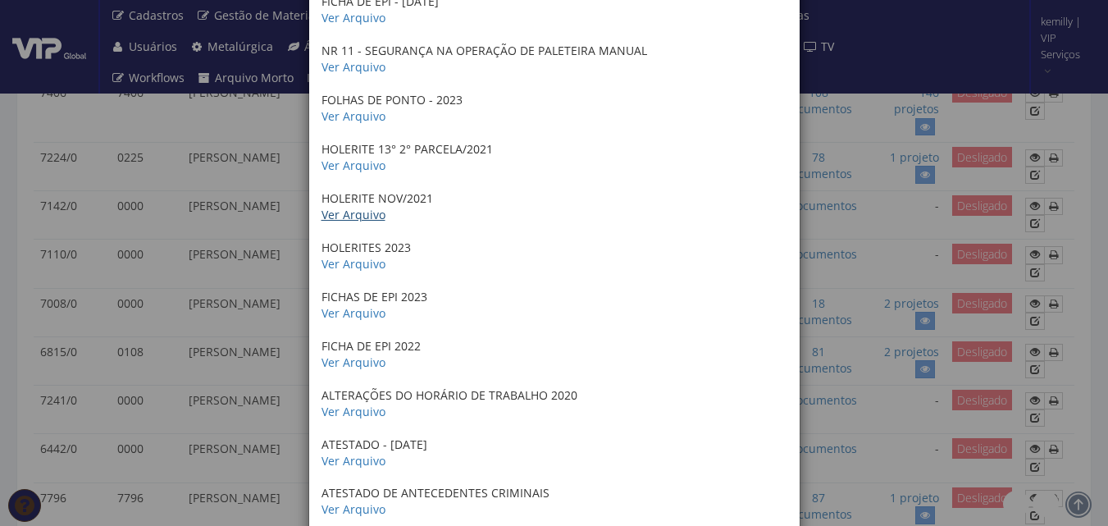
click at [354, 218] on link "Ver Arquivo" at bounding box center [354, 215] width 64 height 16
click at [362, 263] on link "Ver Arquivo" at bounding box center [354, 264] width 64 height 16
click at [345, 310] on link "Ver Arquivo" at bounding box center [354, 313] width 64 height 16
click at [359, 362] on link "Ver Arquivo" at bounding box center [354, 362] width 64 height 16
click at [353, 413] on link "Ver Arquivo" at bounding box center [354, 412] width 64 height 16
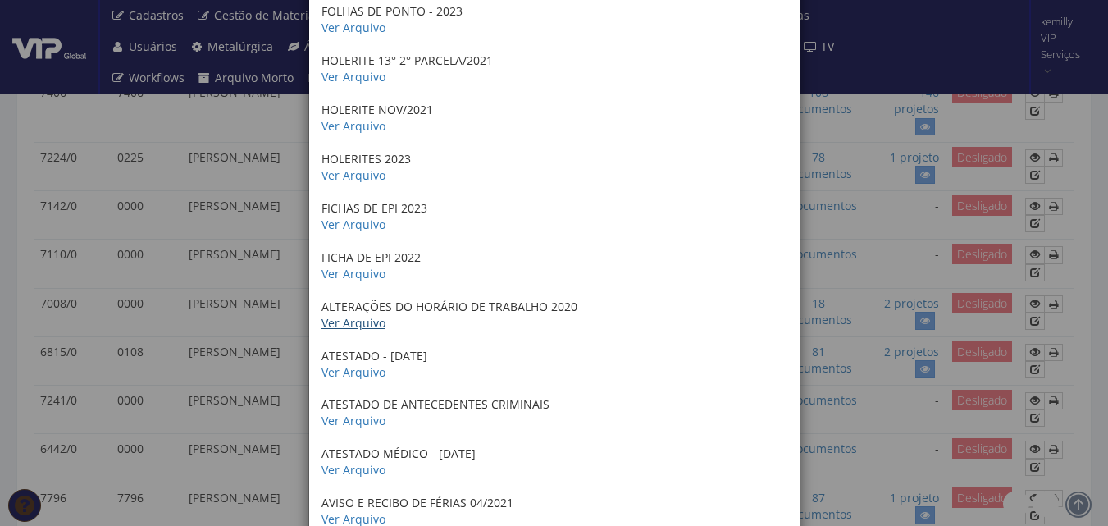
scroll to position [1723, 0]
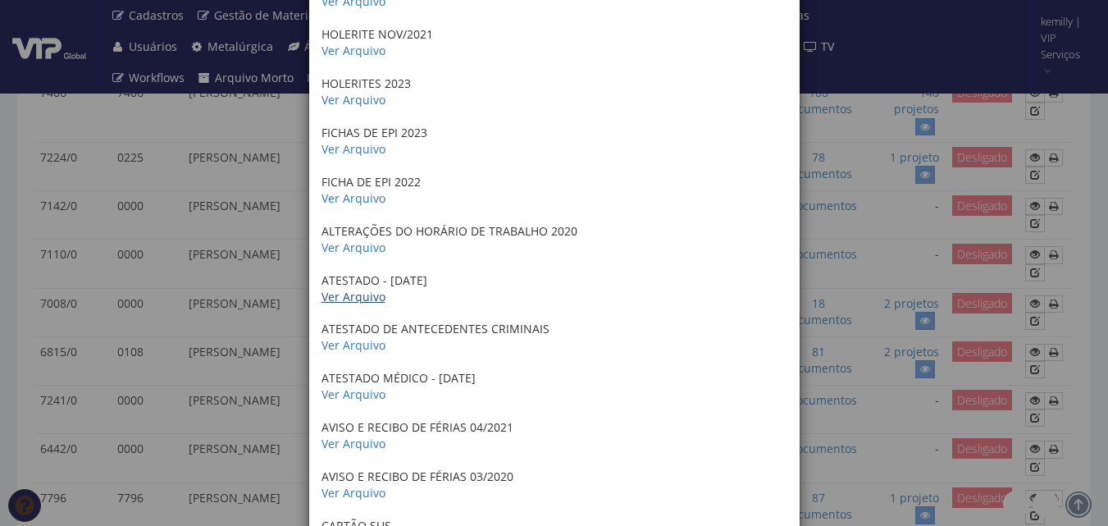
click at [344, 292] on link "Ver Arquivo" at bounding box center [354, 297] width 64 height 16
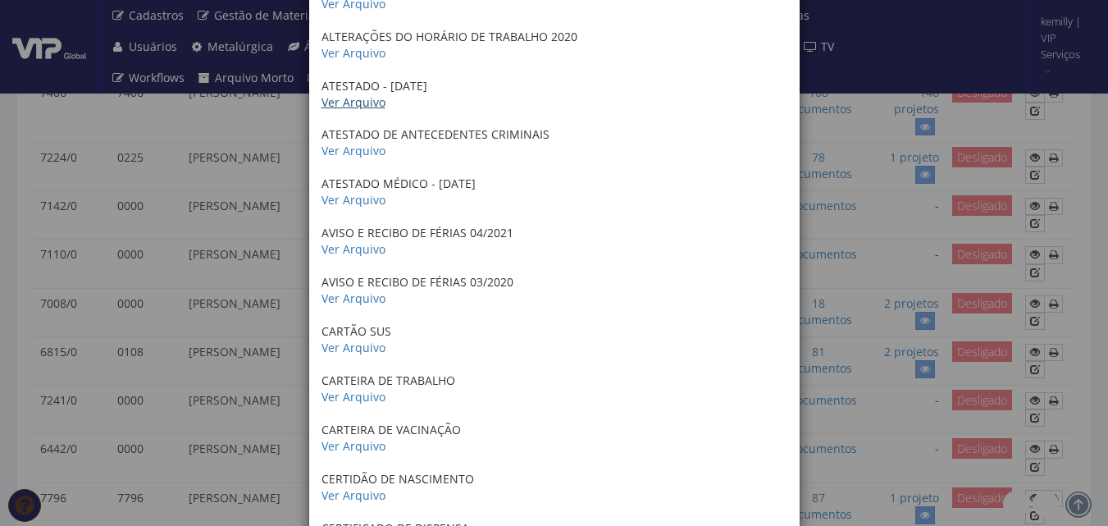
scroll to position [1969, 0]
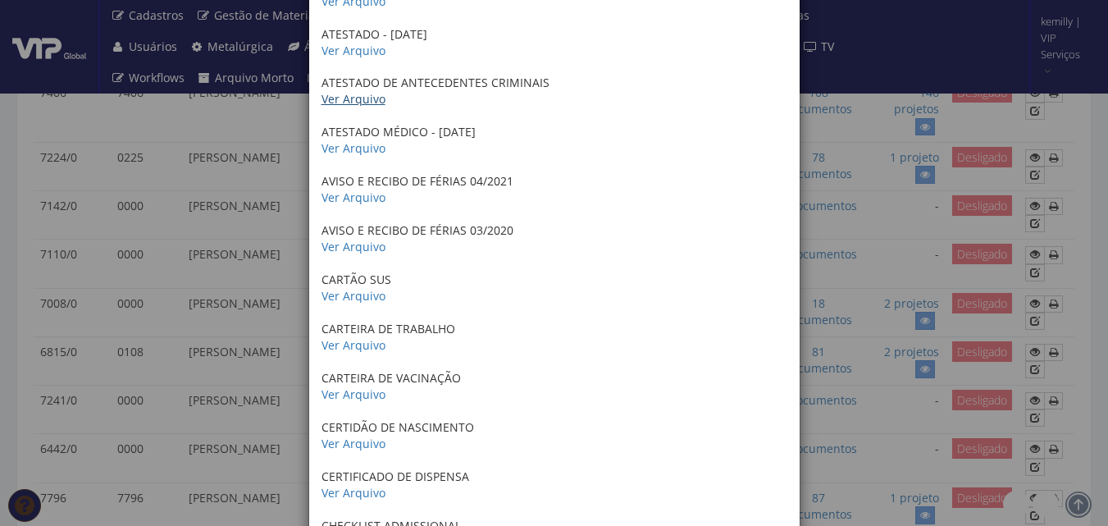
click at [343, 105] on link "Ver Arquivo" at bounding box center [354, 99] width 64 height 16
click at [349, 153] on link "Ver Arquivo" at bounding box center [354, 148] width 64 height 16
click at [350, 196] on link "Ver Arquivo" at bounding box center [354, 198] width 64 height 16
click at [368, 248] on link "Ver Arquivo" at bounding box center [354, 247] width 64 height 16
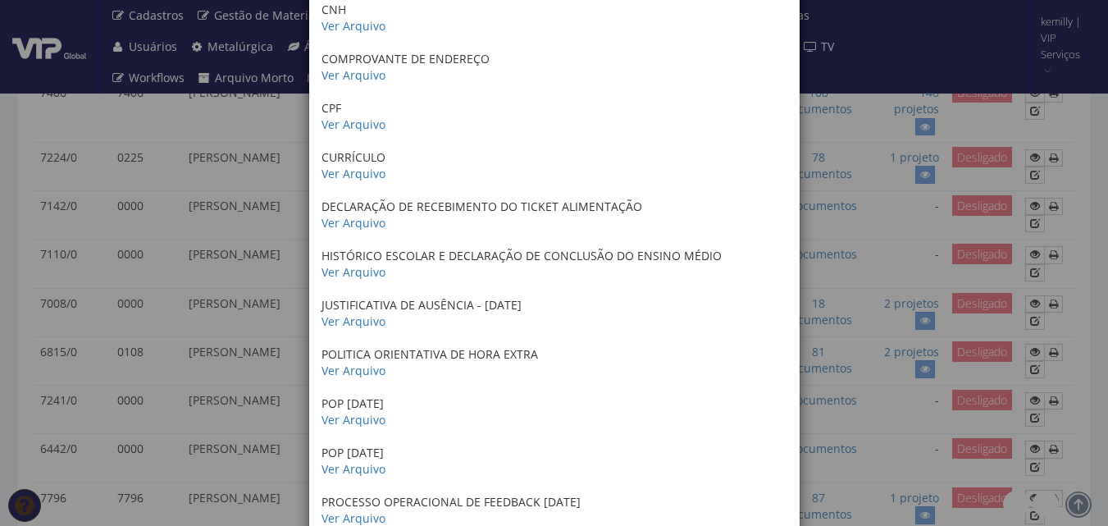
scroll to position [2543, 0]
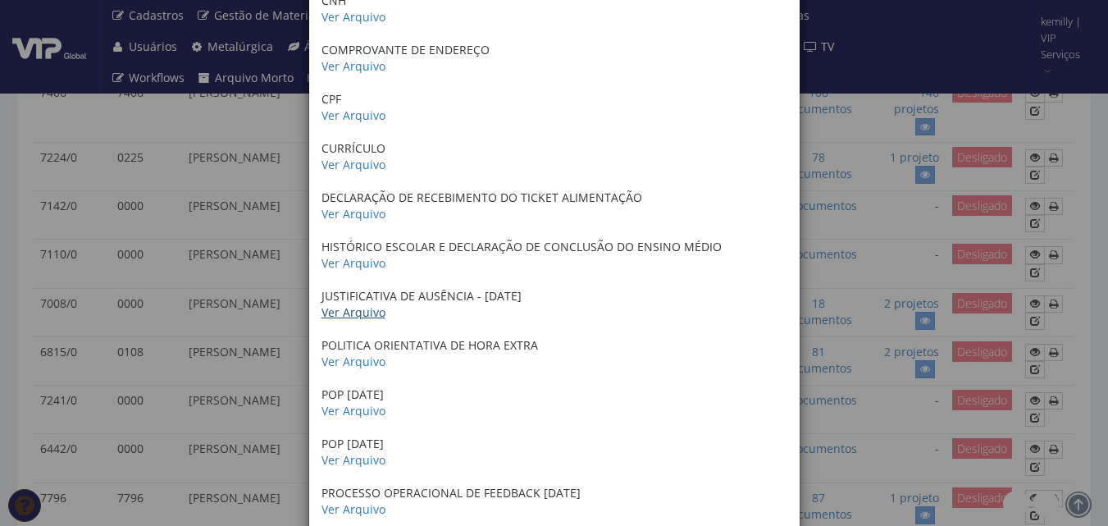
click at [358, 313] on link "Ver Arquivo" at bounding box center [354, 312] width 64 height 16
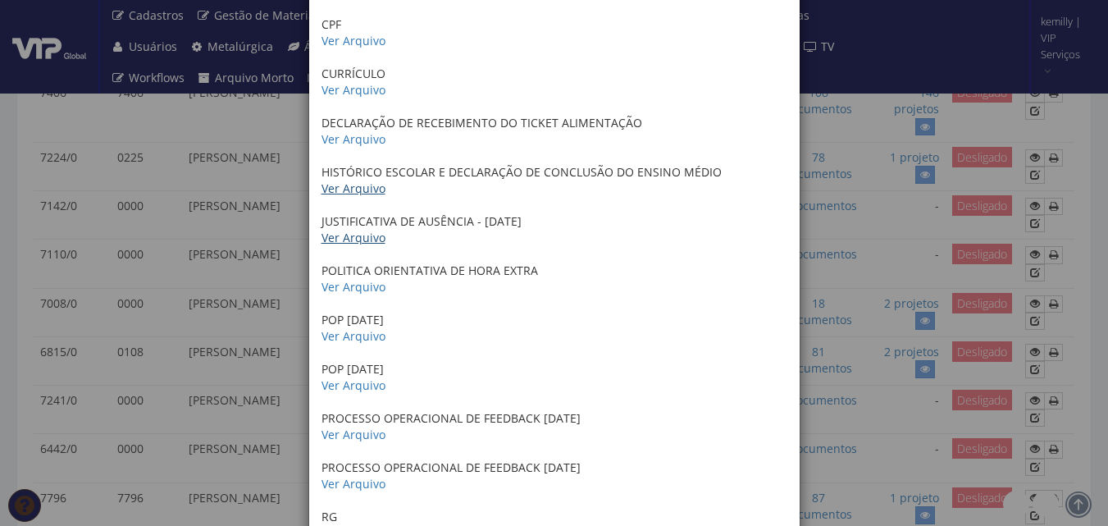
scroll to position [2707, 0]
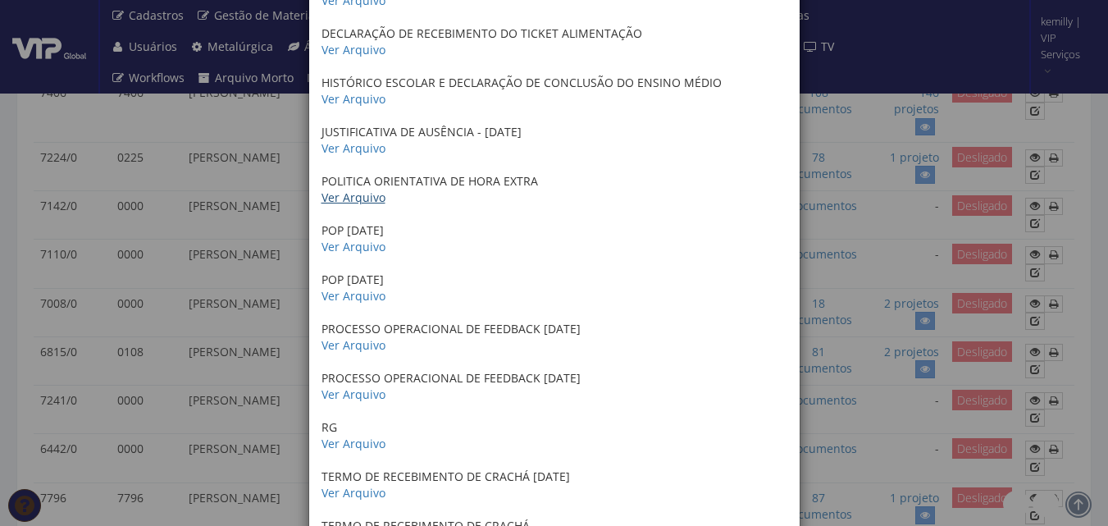
click at [359, 199] on link "Ver Arquivo" at bounding box center [354, 198] width 64 height 16
click at [331, 244] on link "Ver Arquivo" at bounding box center [354, 247] width 64 height 16
click at [348, 303] on link "Ver Arquivo" at bounding box center [354, 296] width 64 height 16
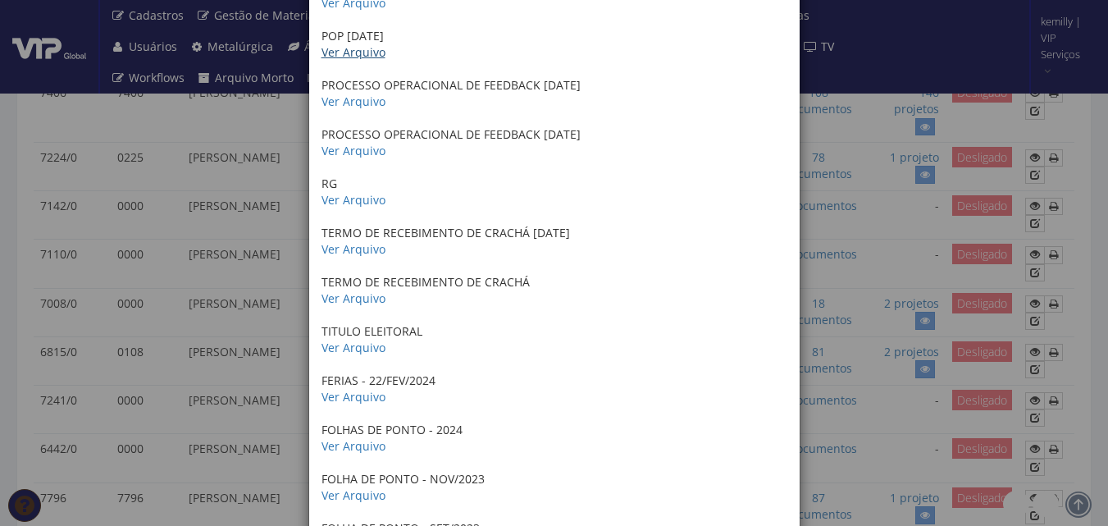
scroll to position [2953, 0]
click at [325, 98] on link "Ver Arquivo" at bounding box center [354, 99] width 64 height 16
click at [357, 250] on link "Ver Arquivo" at bounding box center [354, 247] width 64 height 16
click at [363, 299] on link "Ver Arquivo" at bounding box center [354, 296] width 64 height 16
click at [351, 394] on link "Ver Arquivo" at bounding box center [354, 394] width 64 height 16
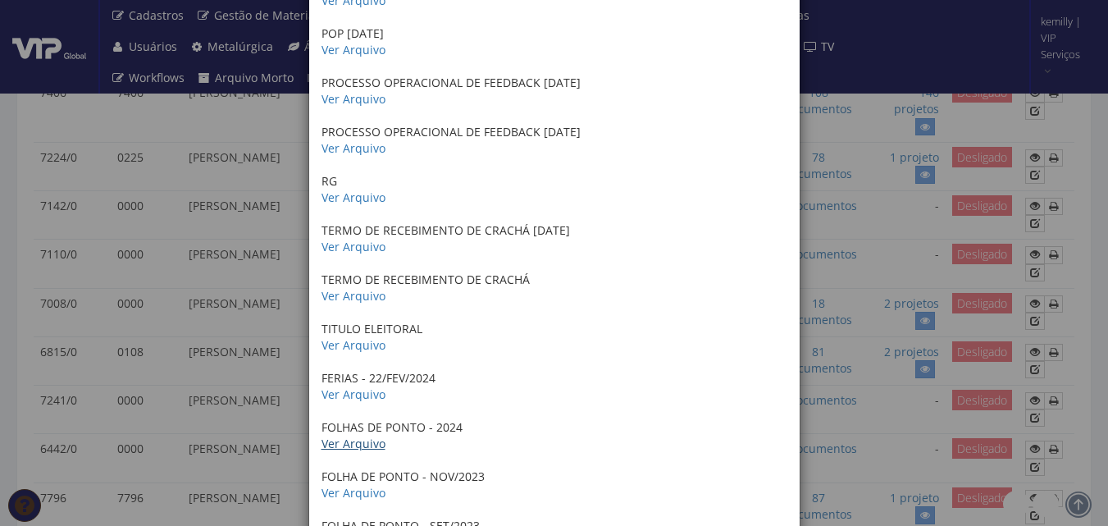
click at [369, 447] on link "Ver Arquivo" at bounding box center [354, 444] width 64 height 16
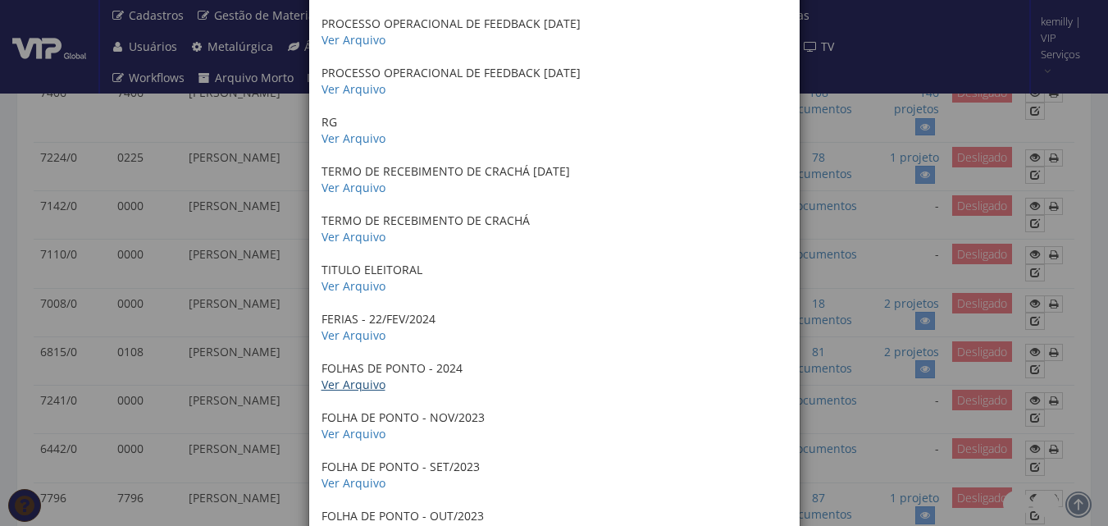
scroll to position [3035, 0]
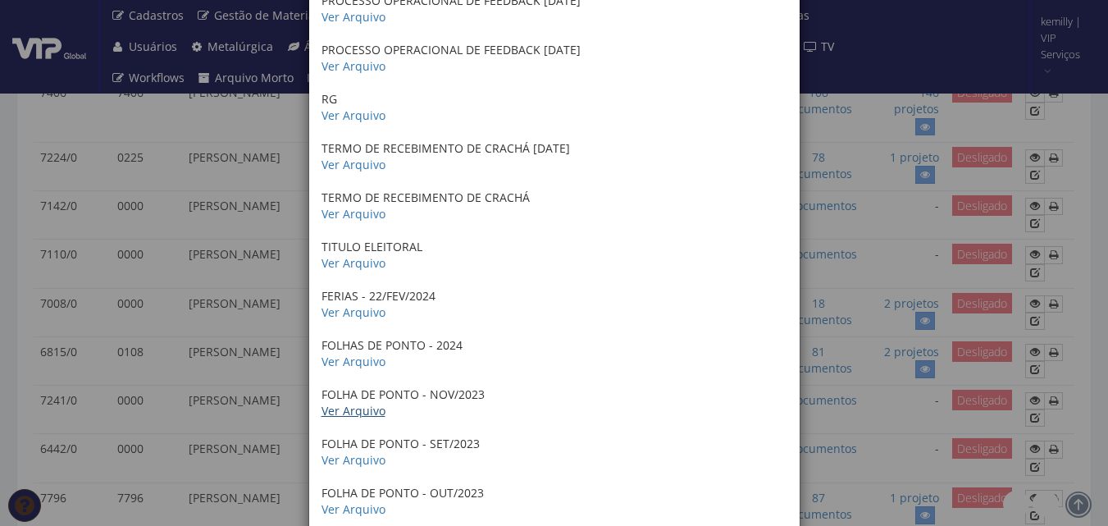
click at [349, 408] on link "Ver Arquivo" at bounding box center [354, 411] width 64 height 16
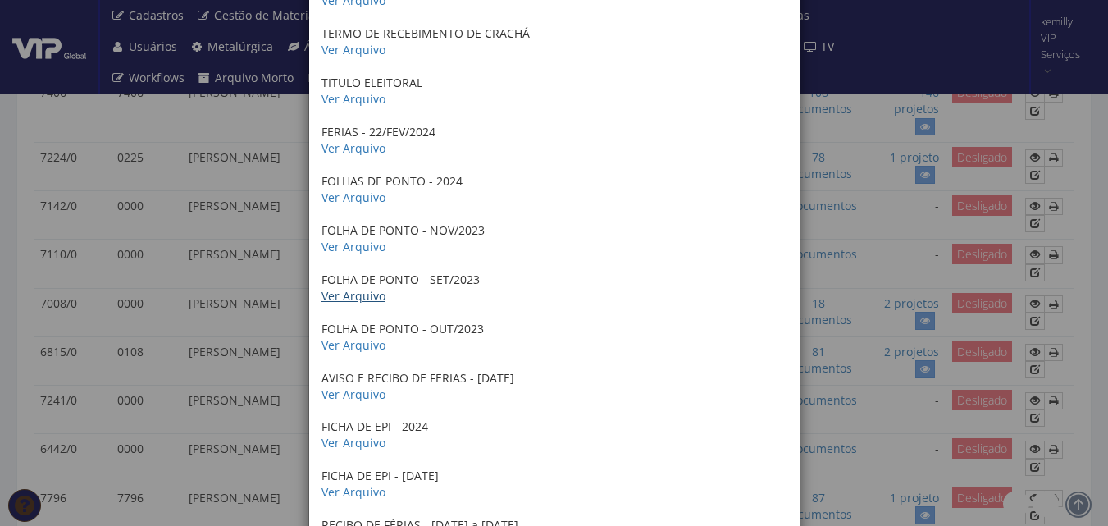
drag, startPoint x: 357, startPoint y: 294, endPoint x: 436, endPoint y: 264, distance: 84.9
click at [357, 294] on link "Ver Arquivo" at bounding box center [354, 296] width 64 height 16
click at [358, 349] on link "Ver Arquivo" at bounding box center [354, 345] width 64 height 16
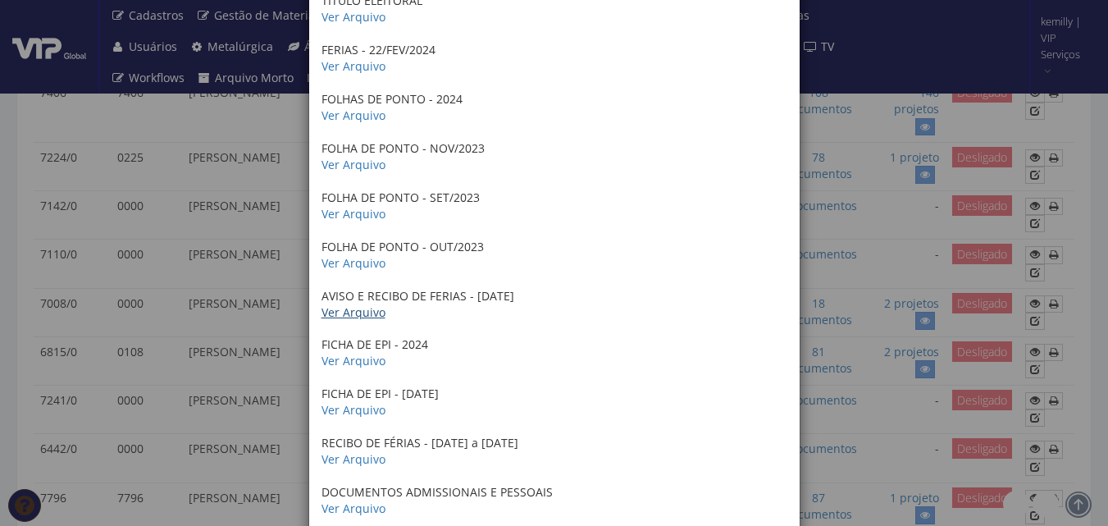
click at [345, 307] on link "Ver Arquivo" at bounding box center [354, 312] width 64 height 16
click at [336, 366] on link "Ver Arquivo" at bounding box center [354, 361] width 64 height 16
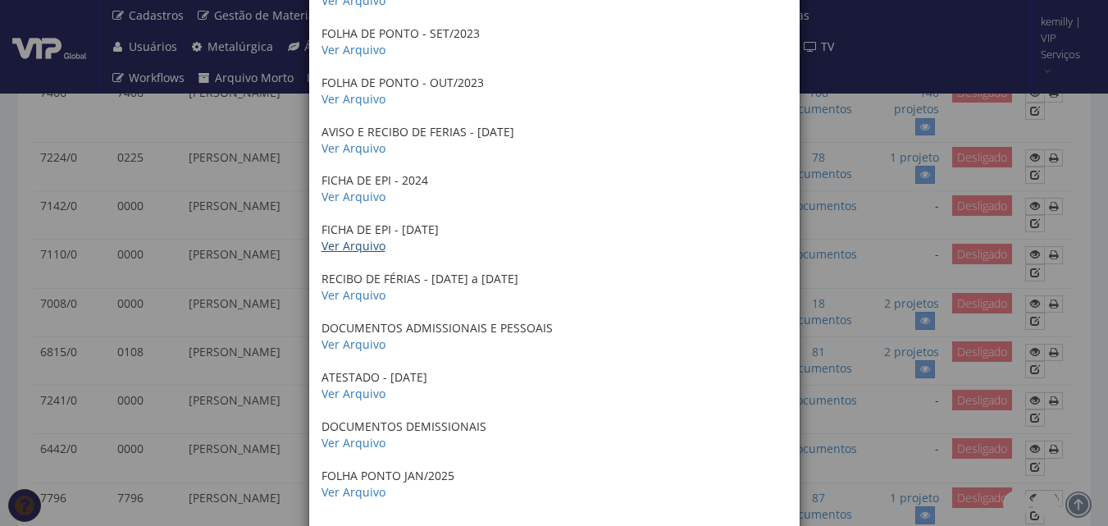
click at [341, 244] on link "Ver Arquivo" at bounding box center [354, 246] width 64 height 16
click at [361, 300] on link "Ver Arquivo" at bounding box center [354, 295] width 64 height 16
click at [361, 345] on link "Ver Arquivo" at bounding box center [354, 344] width 64 height 16
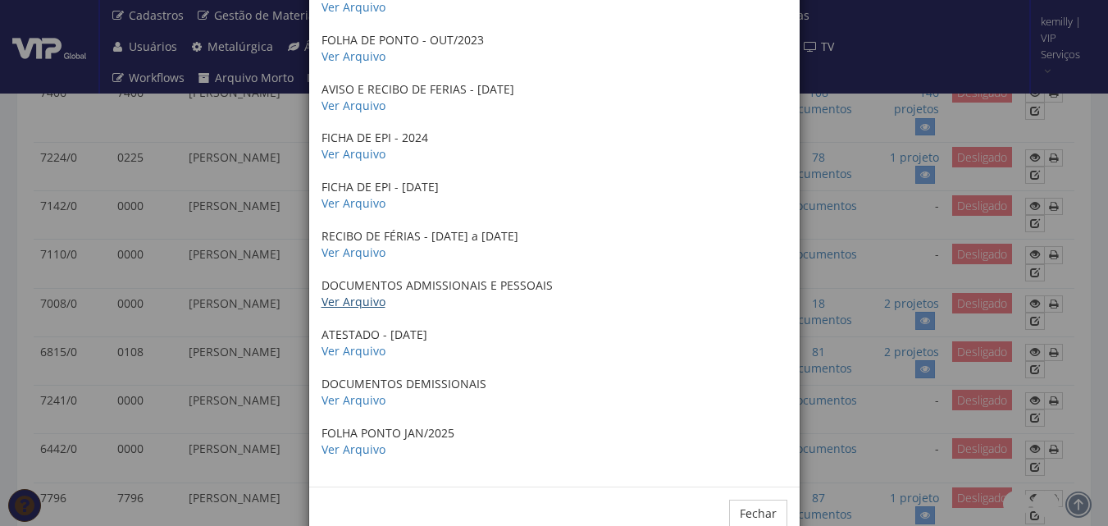
scroll to position [3528, 0]
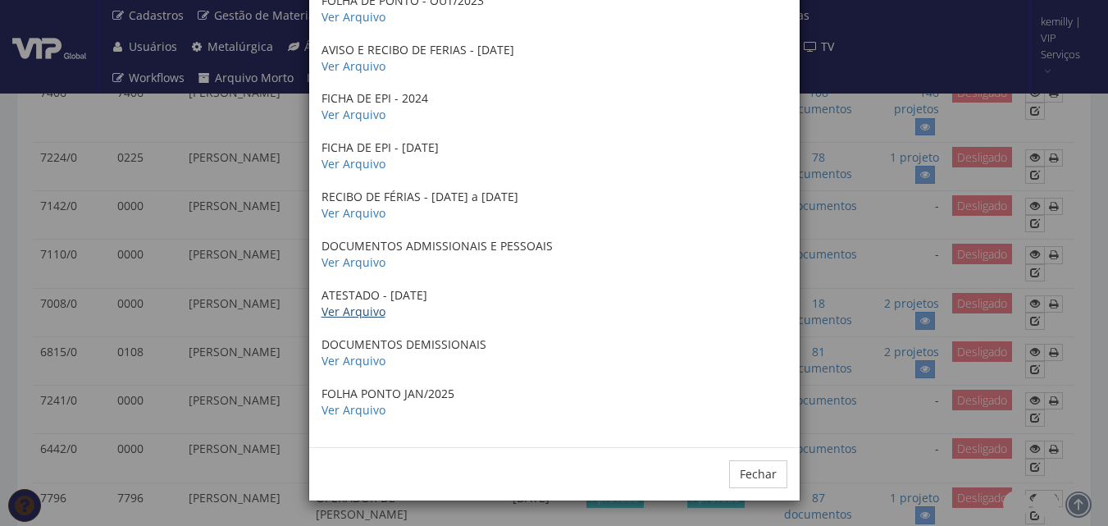
click at [368, 308] on link "Ver Arquivo" at bounding box center [354, 312] width 64 height 16
click at [331, 368] on link "Ver Arquivo" at bounding box center [354, 361] width 64 height 16
click at [354, 408] on link "Ver Arquivo" at bounding box center [354, 410] width 64 height 16
click at [755, 478] on button "Fechar" at bounding box center [758, 474] width 58 height 28
